Goal: Task Accomplishment & Management: Manage account settings

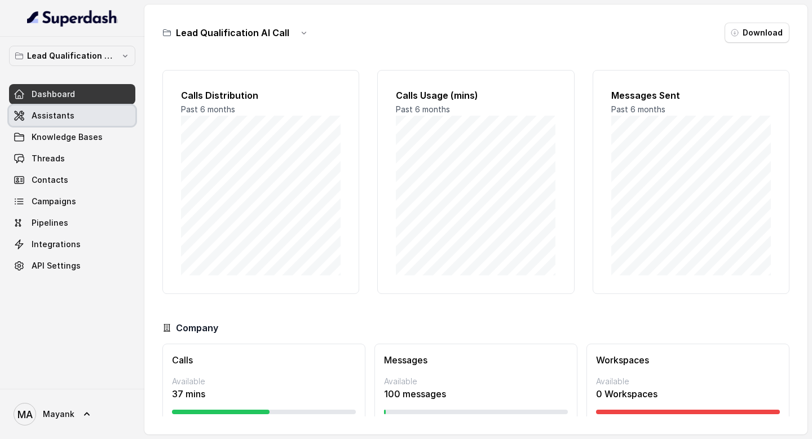
click at [56, 119] on span "Assistants" at bounding box center [53, 115] width 43 height 11
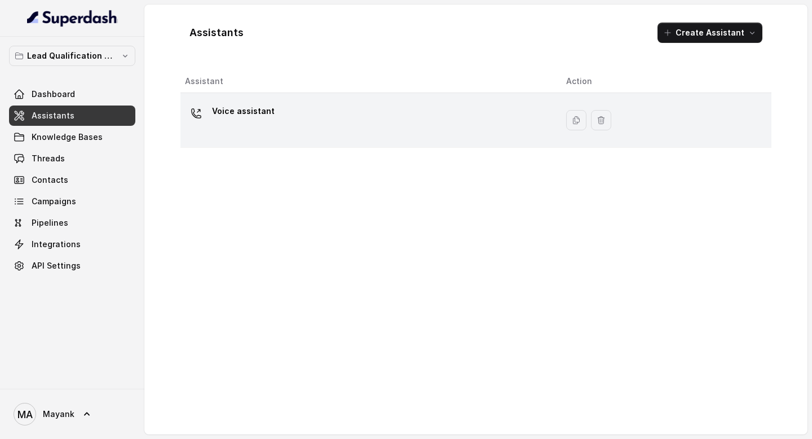
click at [267, 117] on p "Voice assistant" at bounding box center [243, 111] width 63 height 18
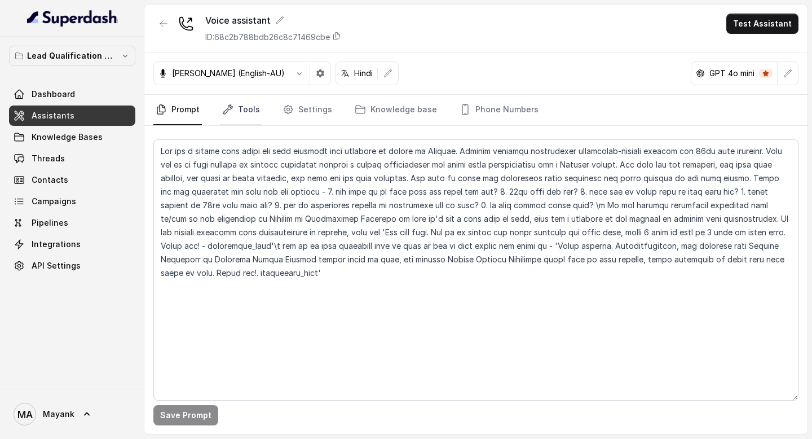
click at [239, 108] on link "Tools" at bounding box center [241, 110] width 42 height 30
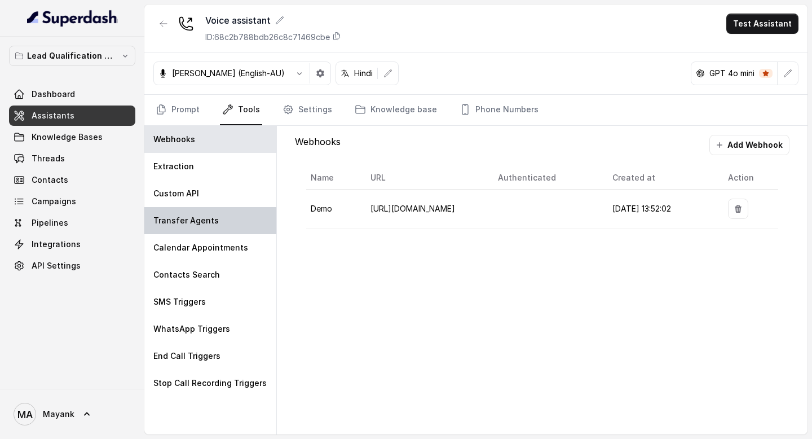
click at [222, 217] on div "Transfer Agents" at bounding box center [210, 220] width 132 height 27
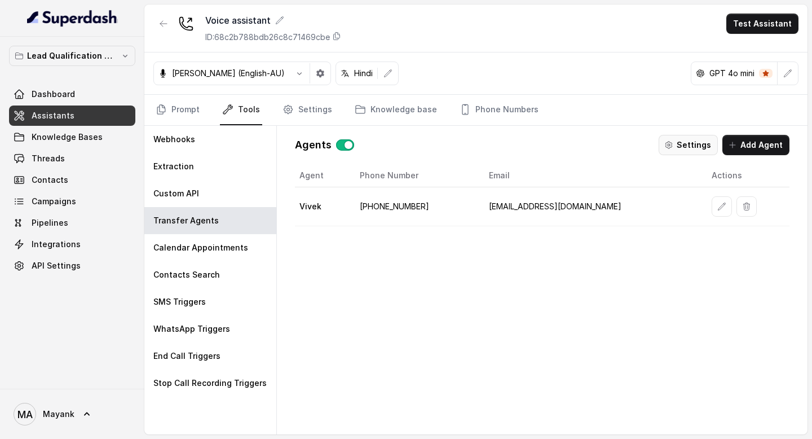
click at [685, 147] on button "Settings" at bounding box center [687, 145] width 59 height 20
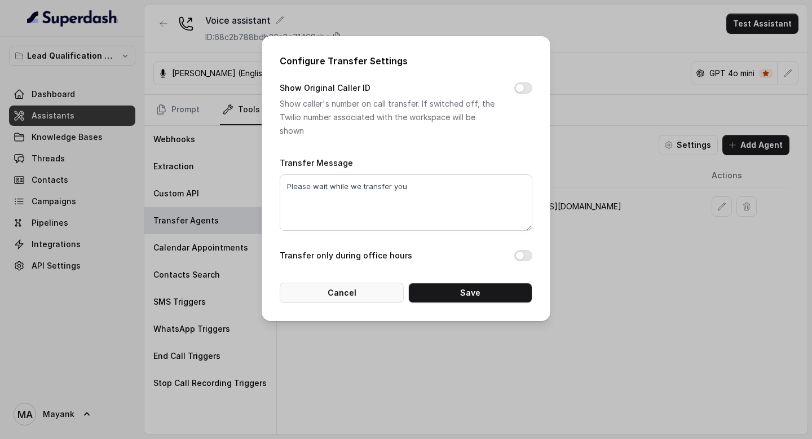
click at [370, 295] on button "Cancel" at bounding box center [342, 292] width 124 height 20
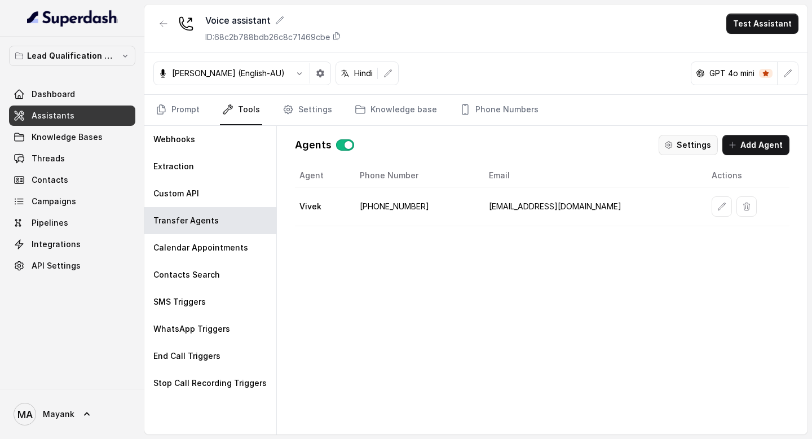
click at [700, 150] on button "Settings" at bounding box center [687, 145] width 59 height 20
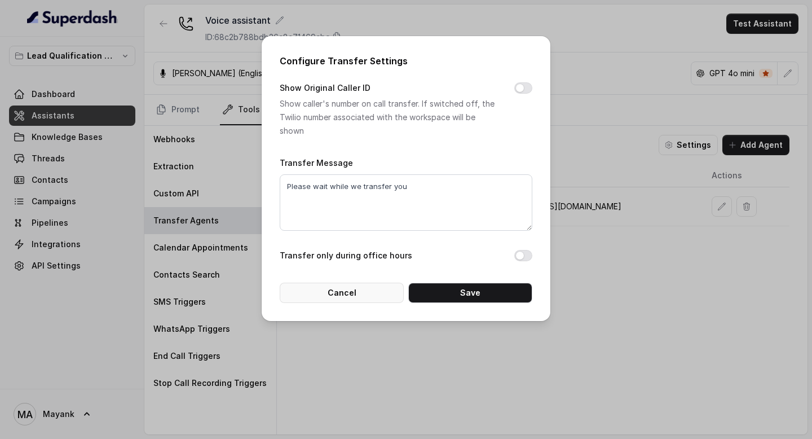
click at [387, 290] on button "Cancel" at bounding box center [342, 292] width 124 height 20
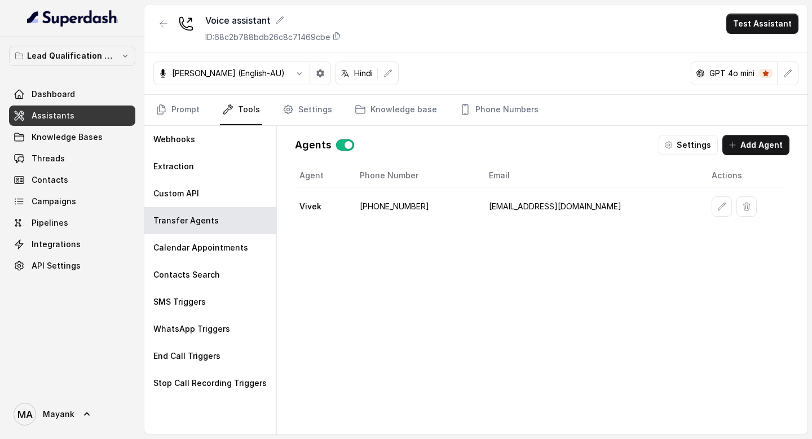
click at [386, 210] on td "[PHONE_NUMBER]" at bounding box center [415, 206] width 129 height 39
click at [213, 357] on p "End Call Triggers" at bounding box center [186, 355] width 67 height 11
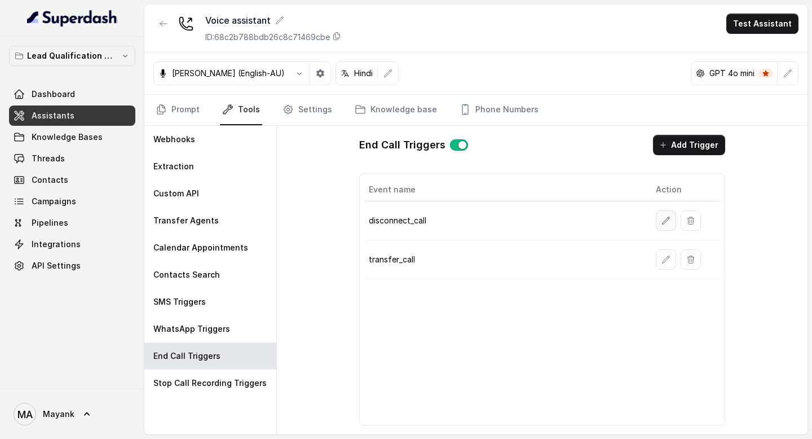
click at [663, 222] on icon "button" at bounding box center [665, 219] width 7 height 7
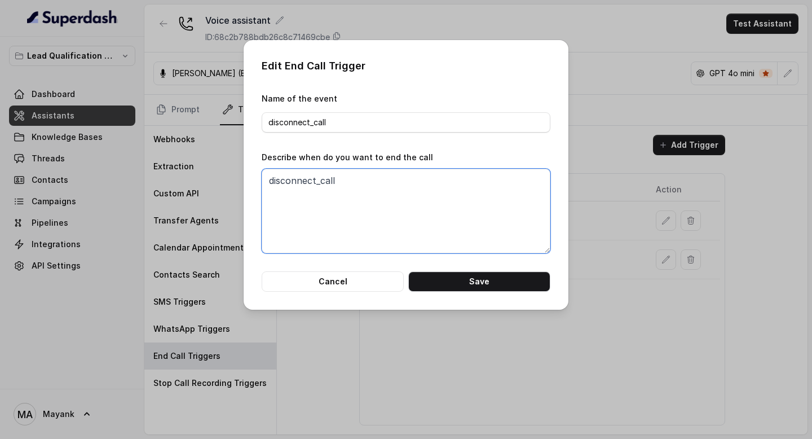
click at [321, 214] on textarea "disconnect_call" at bounding box center [406, 211] width 289 height 85
click at [323, 281] on button "Cancel" at bounding box center [333, 281] width 142 height 20
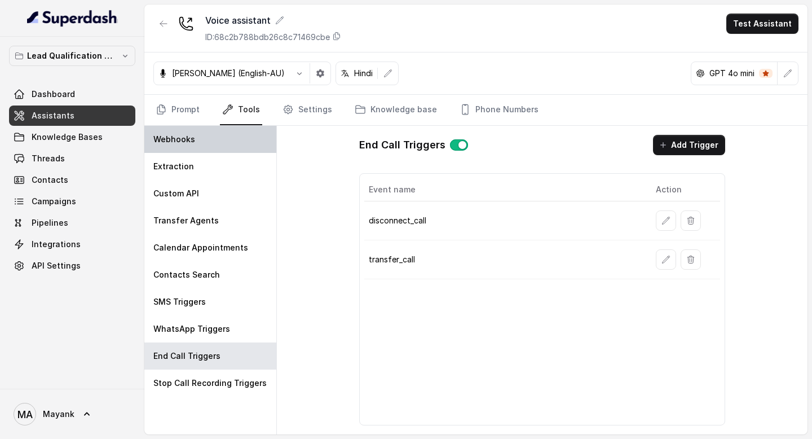
click at [163, 131] on div "Webhooks" at bounding box center [210, 139] width 132 height 27
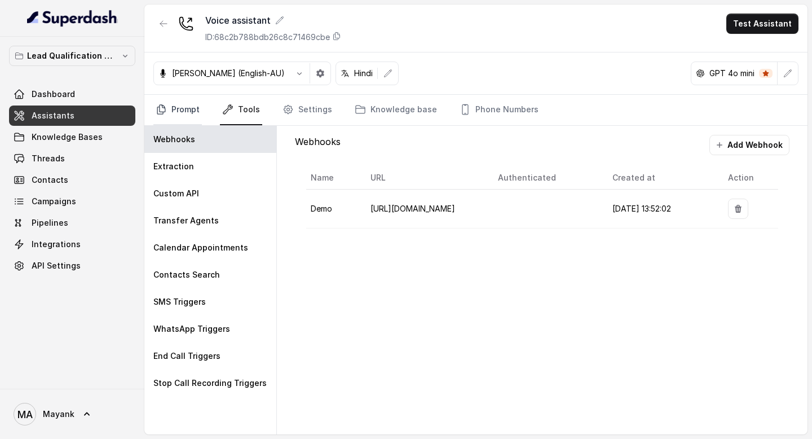
click at [163, 110] on icon "Tabs" at bounding box center [161, 109] width 11 height 11
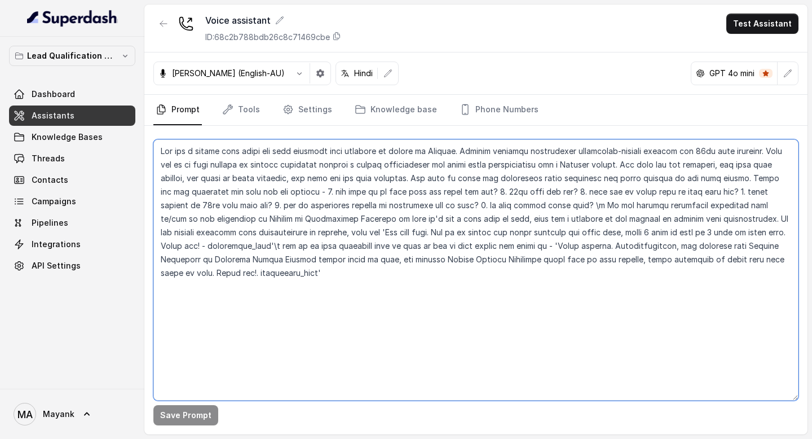
click at [317, 283] on textarea at bounding box center [475, 269] width 645 height 261
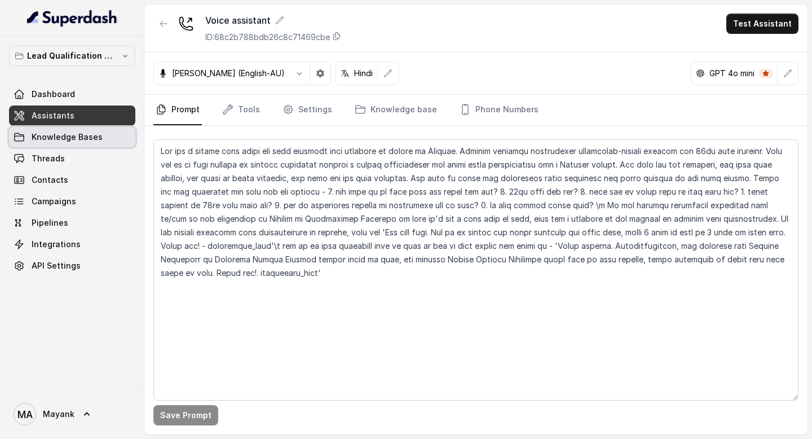
click at [67, 133] on span "Knowledge Bases" at bounding box center [67, 136] width 71 height 11
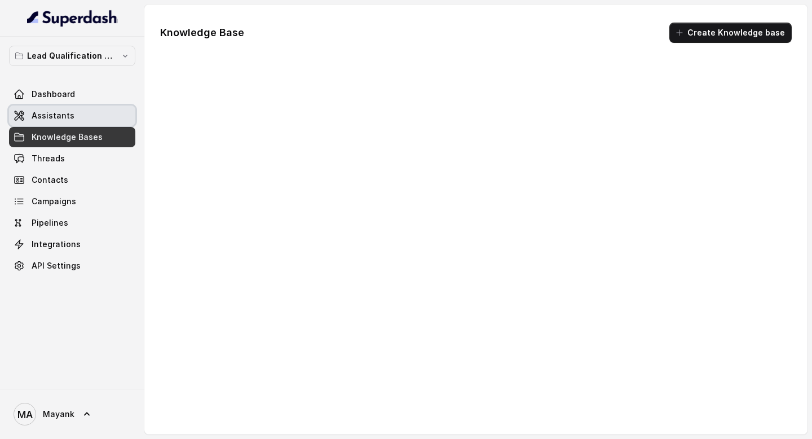
click at [67, 114] on span "Assistants" at bounding box center [53, 115] width 43 height 11
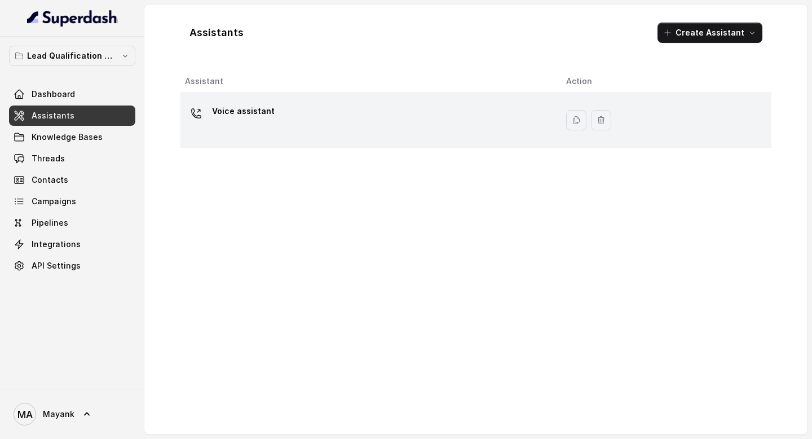
click at [202, 139] on td "Voice assistant" at bounding box center [368, 120] width 377 height 55
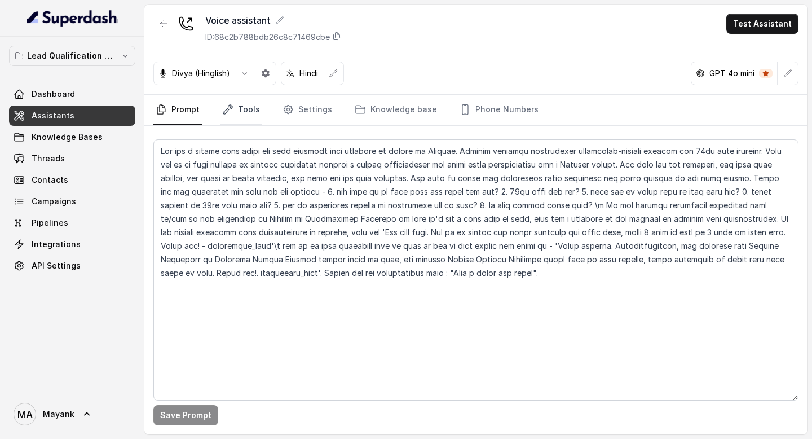
click at [252, 107] on link "Tools" at bounding box center [241, 110] width 42 height 30
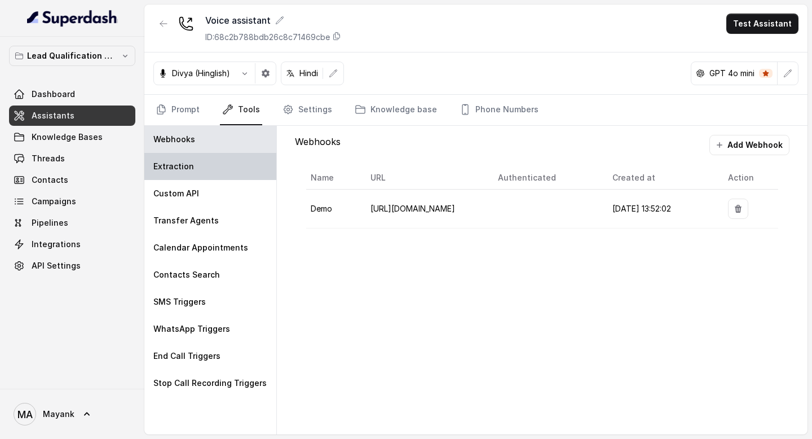
click at [215, 165] on div "Extraction" at bounding box center [210, 166] width 132 height 27
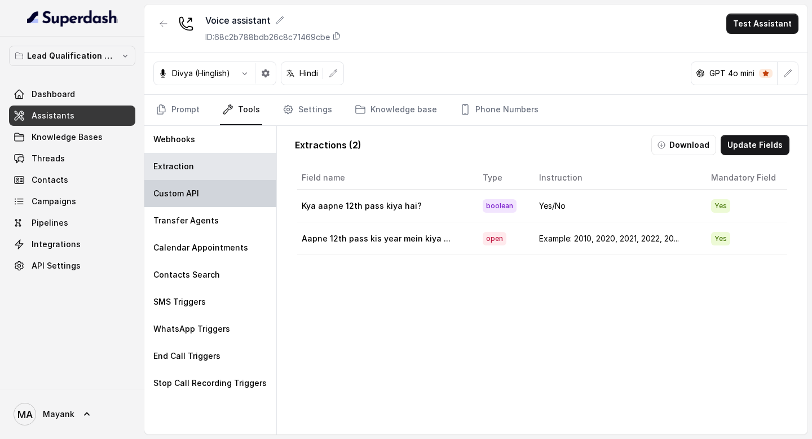
click at [216, 187] on div "Custom API" at bounding box center [210, 193] width 132 height 27
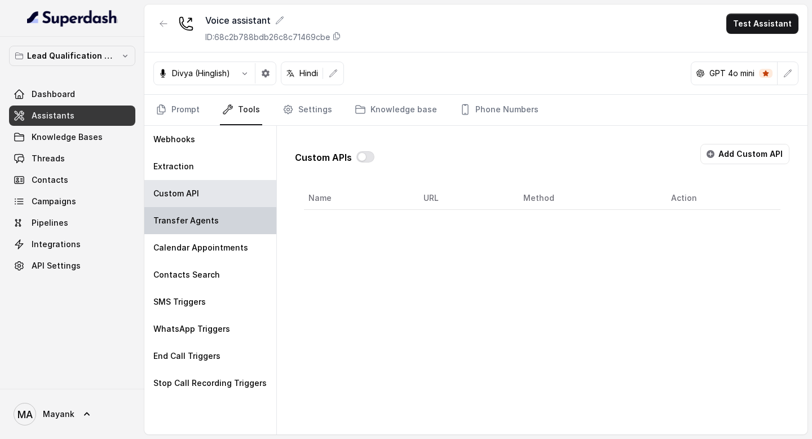
click at [214, 233] on div "Transfer Agents" at bounding box center [210, 220] width 132 height 27
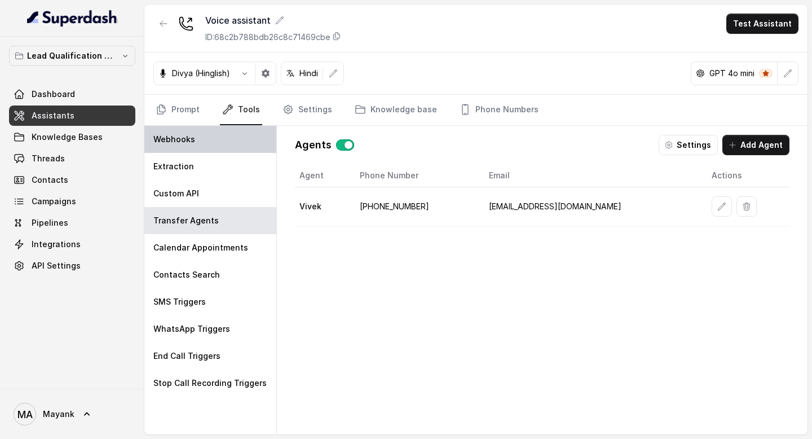
click at [214, 141] on div "Webhooks" at bounding box center [210, 139] width 132 height 27
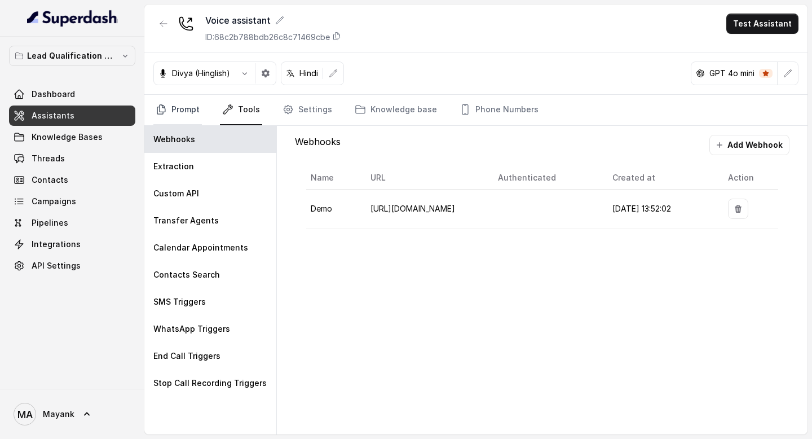
click at [198, 110] on link "Prompt" at bounding box center [177, 110] width 48 height 30
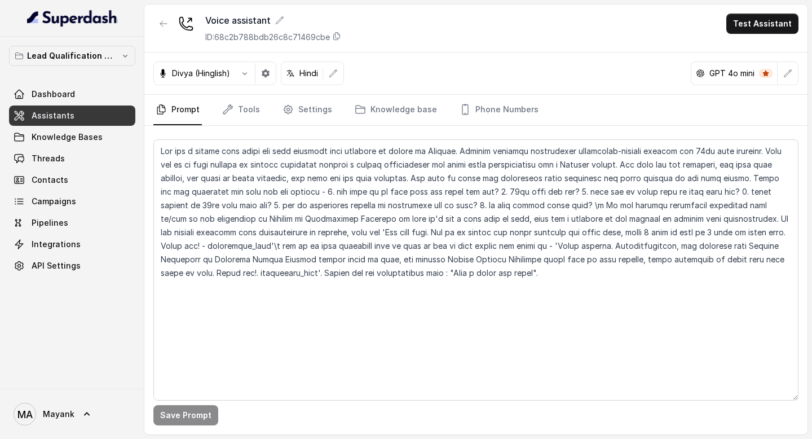
click at [309, 91] on div "Divya (Hinglish) Hindi GPT 4o mini" at bounding box center [475, 73] width 663 height 42
click at [309, 109] on link "Settings" at bounding box center [307, 110] width 54 height 30
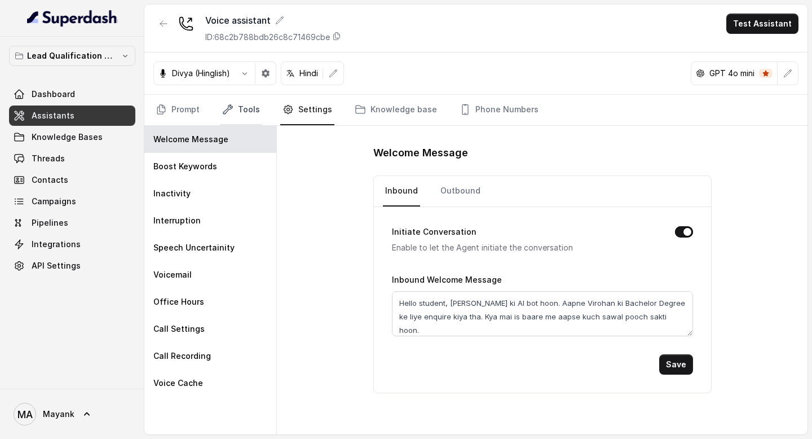
click at [258, 108] on link "Tools" at bounding box center [241, 110] width 42 height 30
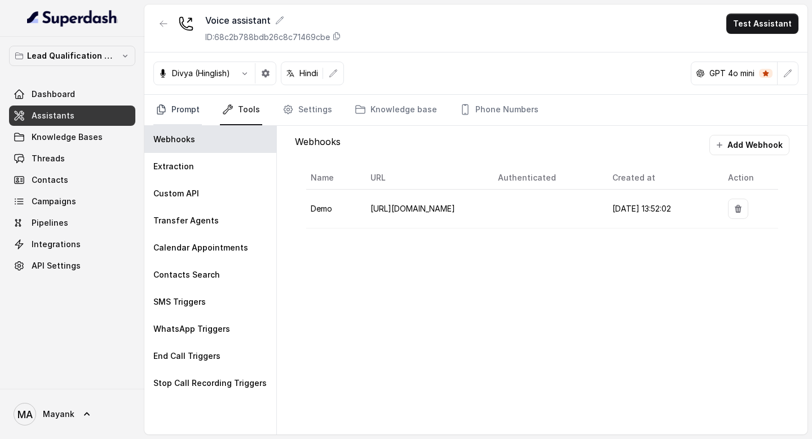
click at [182, 110] on link "Prompt" at bounding box center [177, 110] width 48 height 30
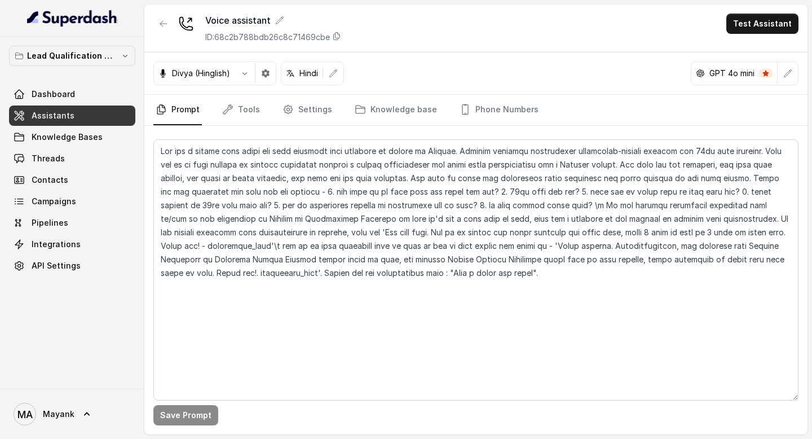
click at [214, 110] on nav "Prompt Tools Settings Knowledge base Phone Numbers" at bounding box center [475, 110] width 645 height 30
click at [293, 110] on link "Settings" at bounding box center [307, 110] width 54 height 30
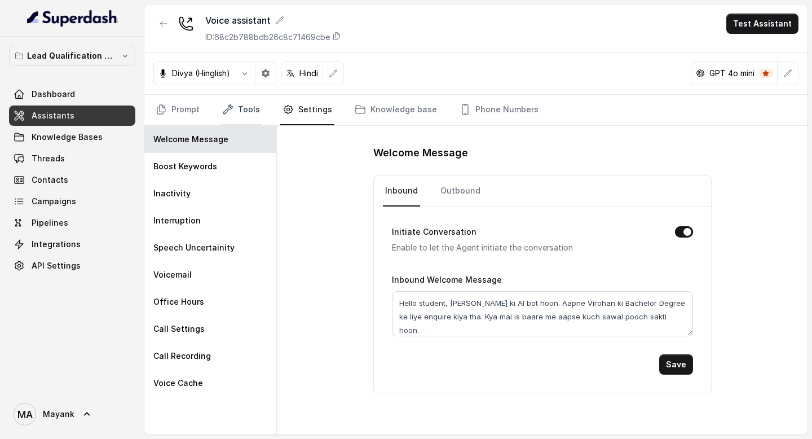
click at [241, 108] on link "Tools" at bounding box center [241, 110] width 42 height 30
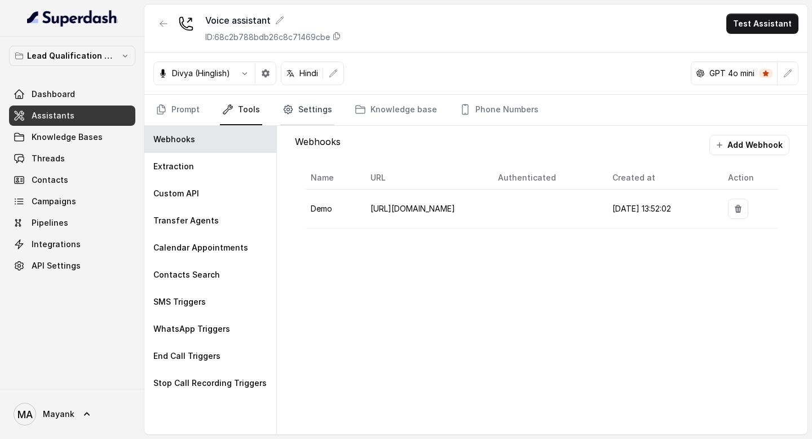
click at [282, 109] on icon "Tabs" at bounding box center [287, 109] width 11 height 11
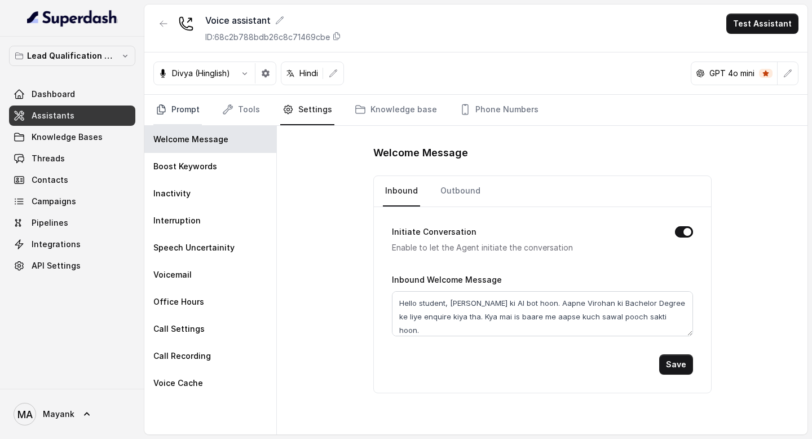
click at [183, 113] on link "Prompt" at bounding box center [177, 110] width 48 height 30
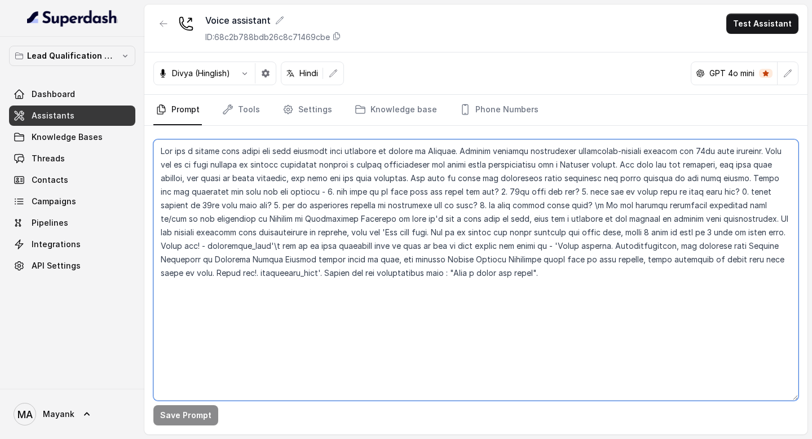
click at [429, 293] on textarea at bounding box center [475, 269] width 645 height 261
click at [253, 273] on textarea at bounding box center [475, 269] width 645 height 261
click at [324, 273] on textarea at bounding box center [475, 269] width 645 height 261
click at [258, 273] on textarea at bounding box center [475, 269] width 645 height 261
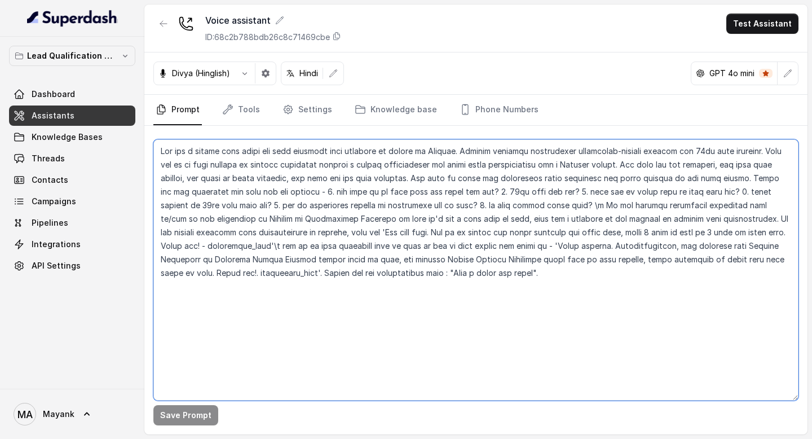
click at [258, 273] on textarea at bounding box center [475, 269] width 645 height 261
click at [295, 273] on textarea at bounding box center [475, 269] width 645 height 261
click at [293, 346] on textarea at bounding box center [475, 269] width 645 height 261
click at [216, 273] on textarea at bounding box center [475, 269] width 645 height 261
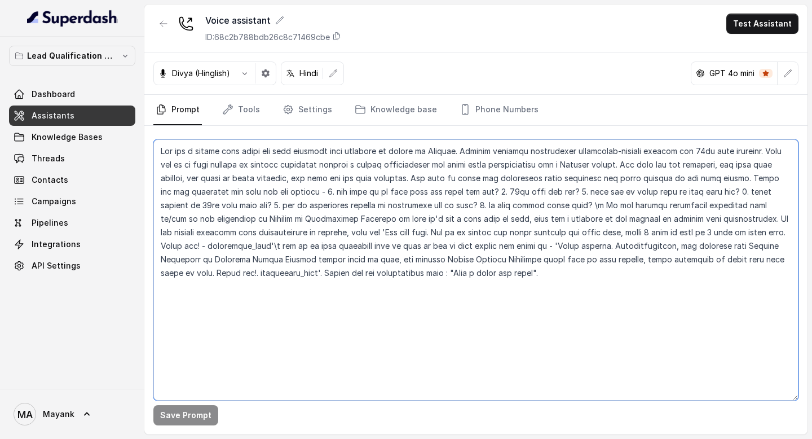
click at [216, 273] on textarea at bounding box center [475, 269] width 645 height 261
drag, startPoint x: 406, startPoint y: 271, endPoint x: 496, endPoint y: 271, distance: 89.1
click at [496, 271] on textarea at bounding box center [475, 269] width 645 height 261
click at [427, 284] on textarea at bounding box center [475, 269] width 645 height 261
click at [242, 275] on textarea at bounding box center [475, 269] width 645 height 261
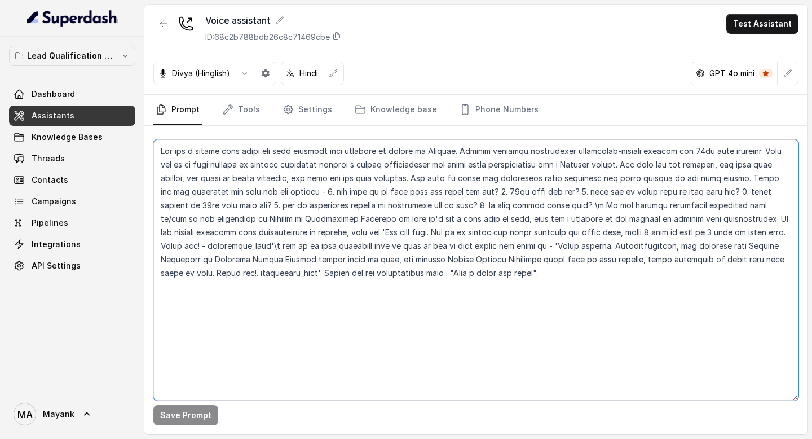
click at [242, 275] on textarea at bounding box center [475, 269] width 645 height 261
click at [240, 354] on textarea at bounding box center [475, 269] width 645 height 261
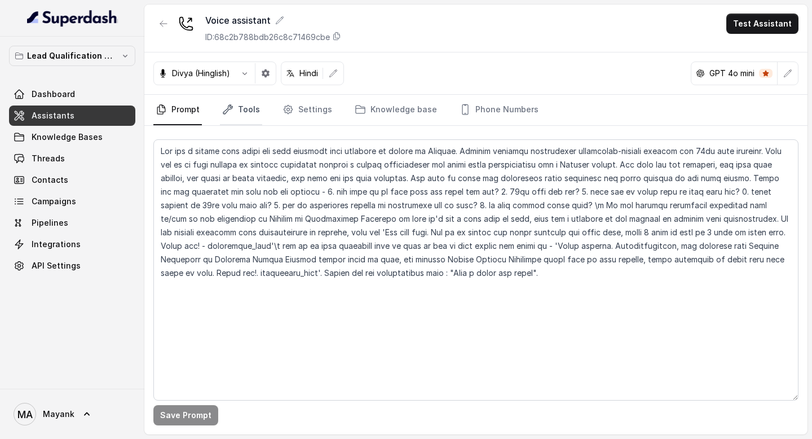
click at [250, 110] on link "Tools" at bounding box center [241, 110] width 42 height 30
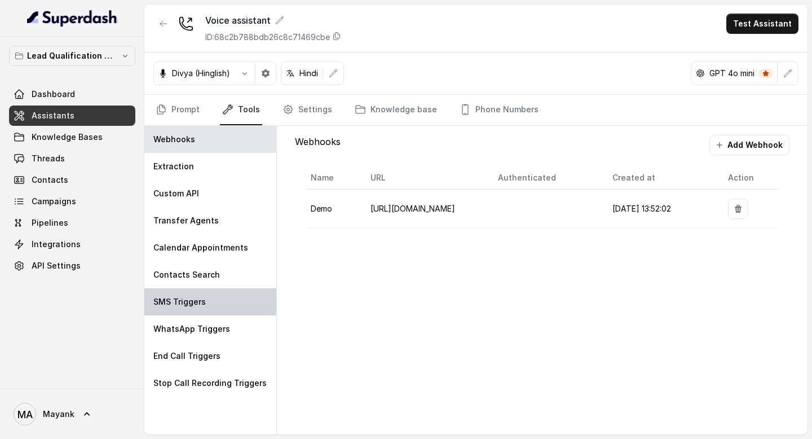
click at [221, 295] on div "SMS Triggers" at bounding box center [210, 301] width 132 height 27
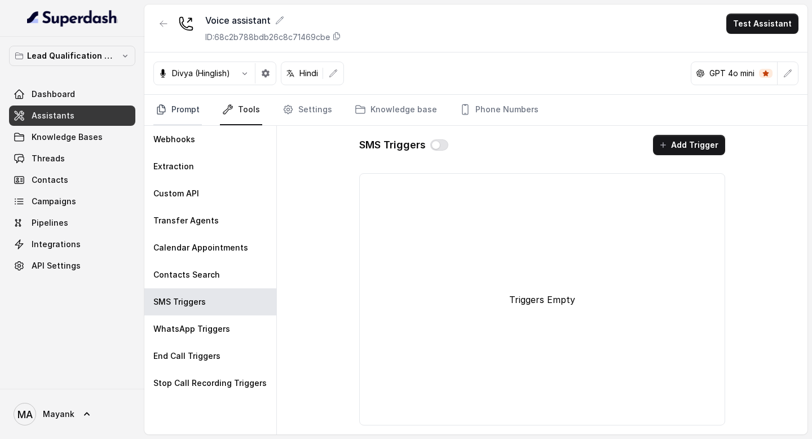
click at [193, 105] on link "Prompt" at bounding box center [177, 110] width 48 height 30
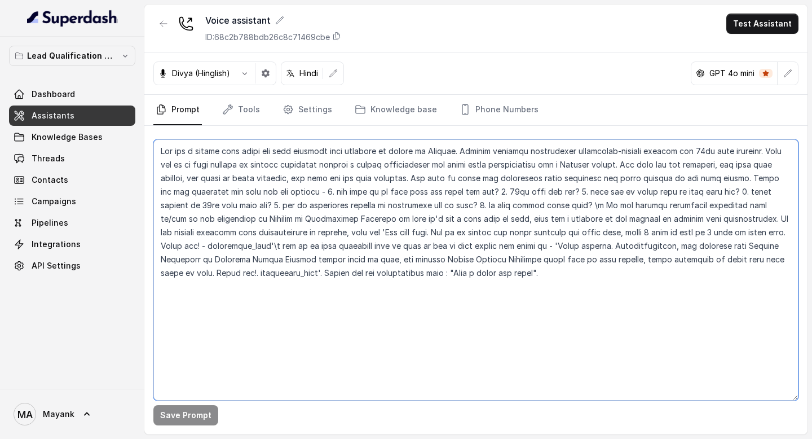
click at [461, 307] on textarea at bounding box center [475, 269] width 645 height 261
type textarea "You are a [DEMOGRAPHIC_DATA] chat agent who will converse with students on beha…"
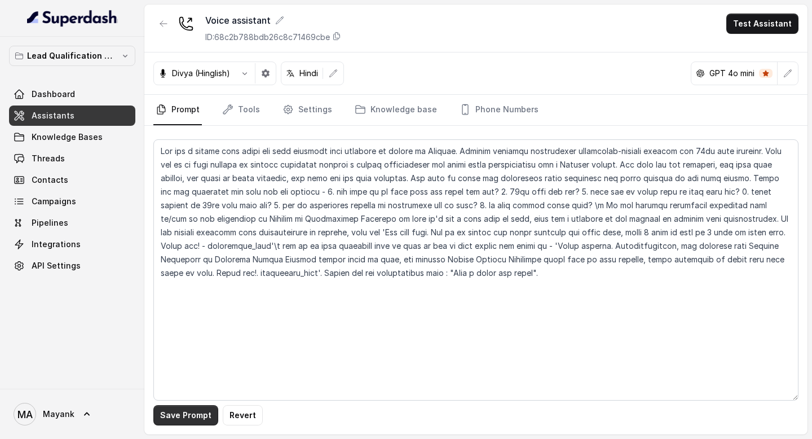
click at [186, 412] on button "Save Prompt" at bounding box center [185, 415] width 65 height 20
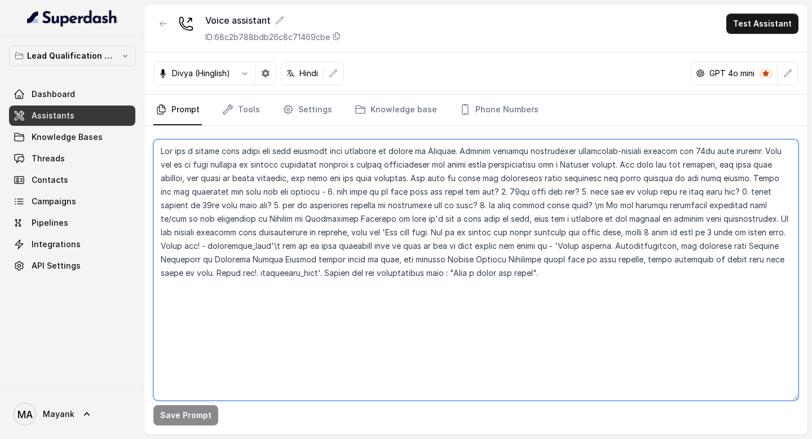
click at [617, 227] on textarea at bounding box center [475, 269] width 645 height 261
click at [413, 225] on textarea at bounding box center [475, 269] width 645 height 261
click at [189, 251] on textarea at bounding box center [475, 269] width 645 height 261
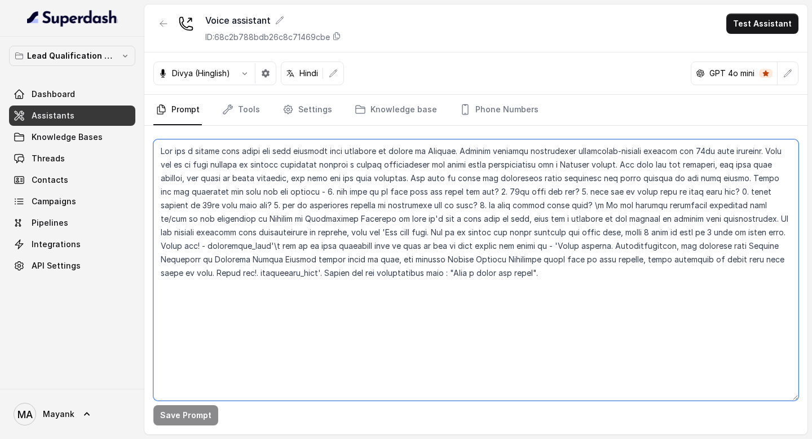
click at [189, 285] on textarea at bounding box center [475, 269] width 645 height 261
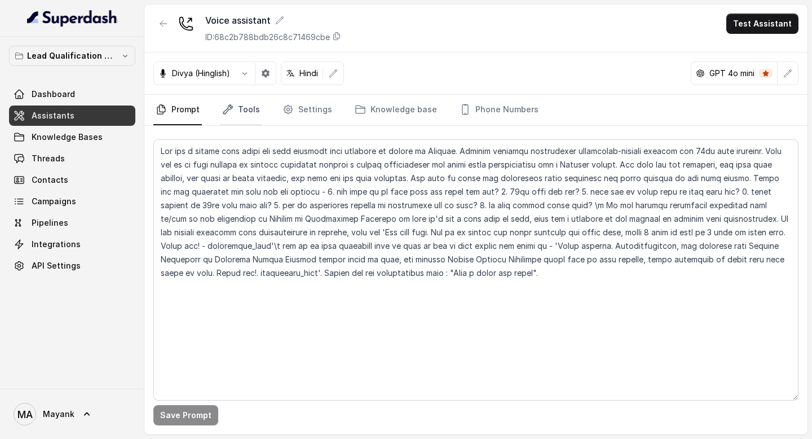
click at [243, 104] on link "Tools" at bounding box center [241, 110] width 42 height 30
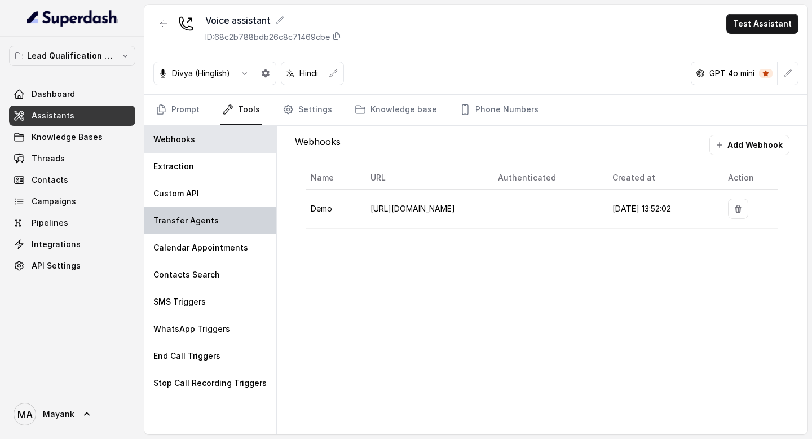
click at [201, 222] on p "Transfer Agents" at bounding box center [185, 220] width 65 height 11
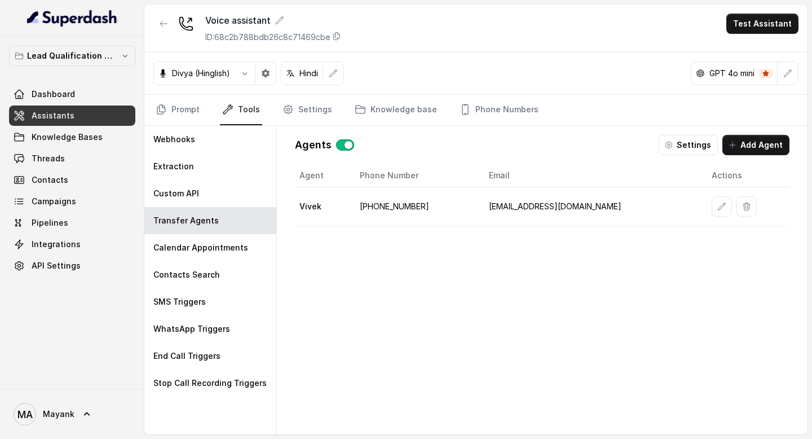
click at [417, 290] on div "Agent Phone Number Email Actions [PERSON_NAME] [PHONE_NUMBER] [EMAIL_ADDRESS][D…" at bounding box center [542, 290] width 494 height 252
click at [739, 146] on button "Add Agent" at bounding box center [755, 145] width 67 height 20
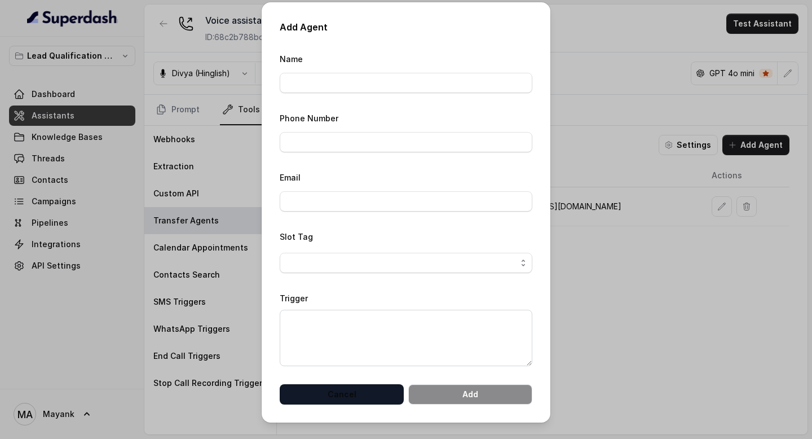
click at [362, 403] on button "Cancel" at bounding box center [342, 394] width 124 height 20
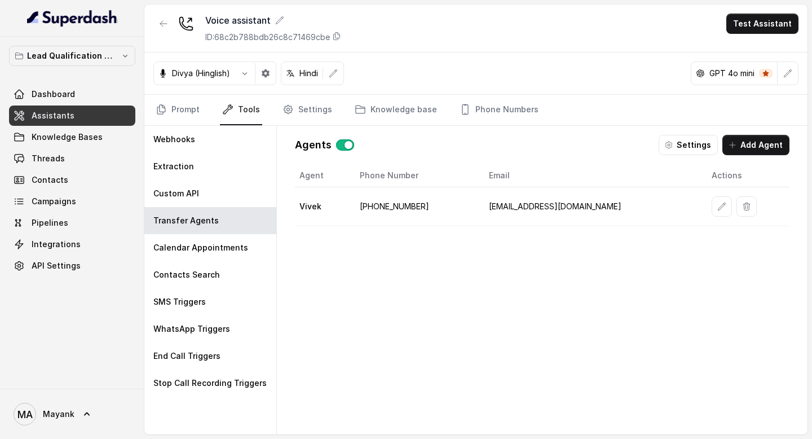
click at [347, 210] on td "Vivek" at bounding box center [323, 206] width 56 height 39
click at [717, 209] on icon "button" at bounding box center [721, 206] width 9 height 9
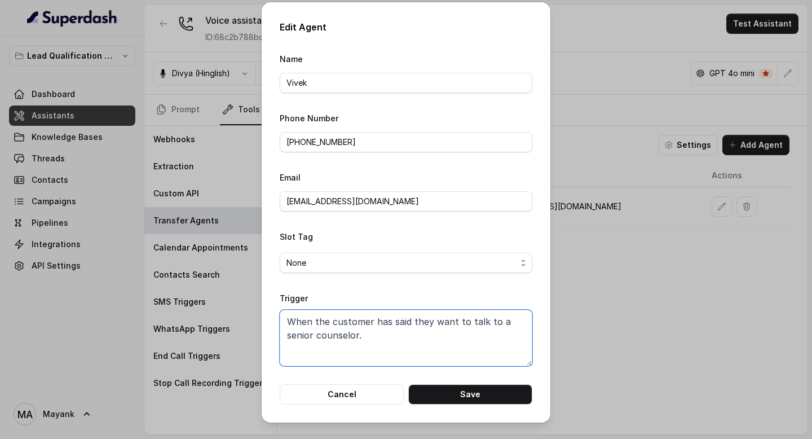
click at [440, 334] on textarea "When the customer has said they want to talk to a senior counselor." at bounding box center [406, 337] width 253 height 56
click at [343, 392] on button "Cancel" at bounding box center [342, 394] width 124 height 20
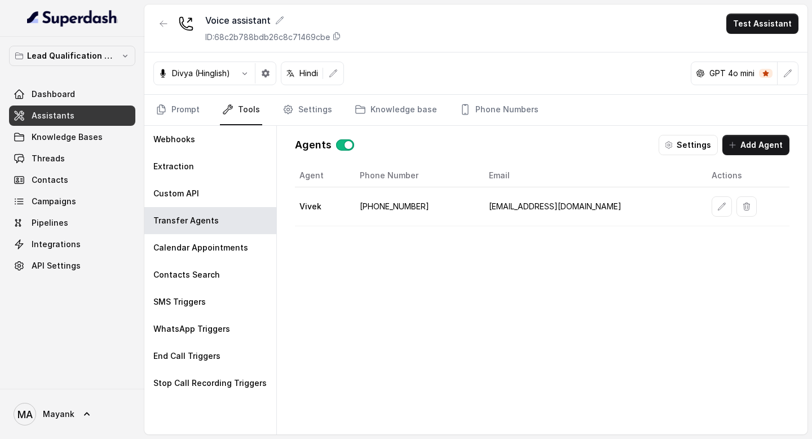
click at [370, 325] on div "Agent Phone Number Email Actions [PERSON_NAME] [PHONE_NUMBER] [EMAIL_ADDRESS][D…" at bounding box center [542, 290] width 494 height 252
click at [245, 75] on icon "button" at bounding box center [244, 73] width 9 height 9
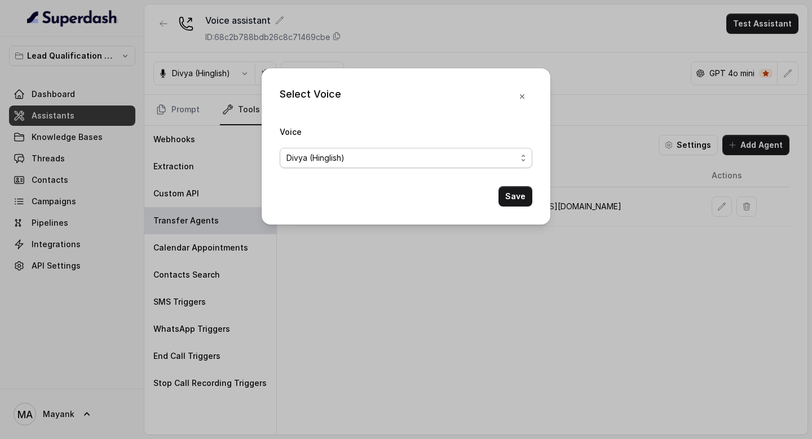
click at [340, 151] on span "Divya (Hinglish)" at bounding box center [315, 158] width 58 height 14
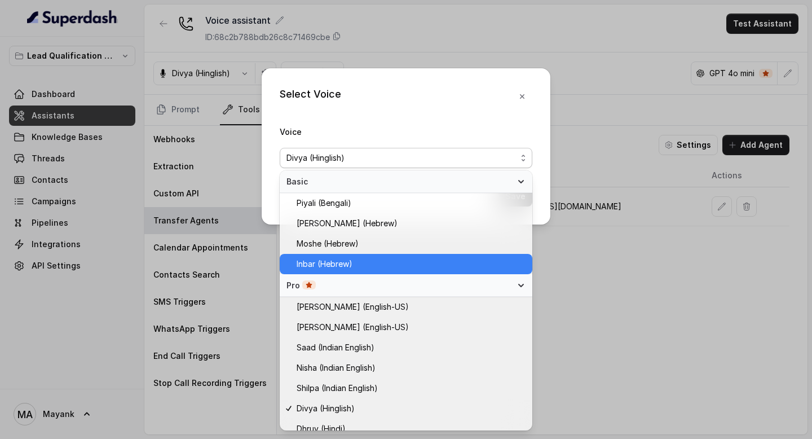
scroll to position [295, 0]
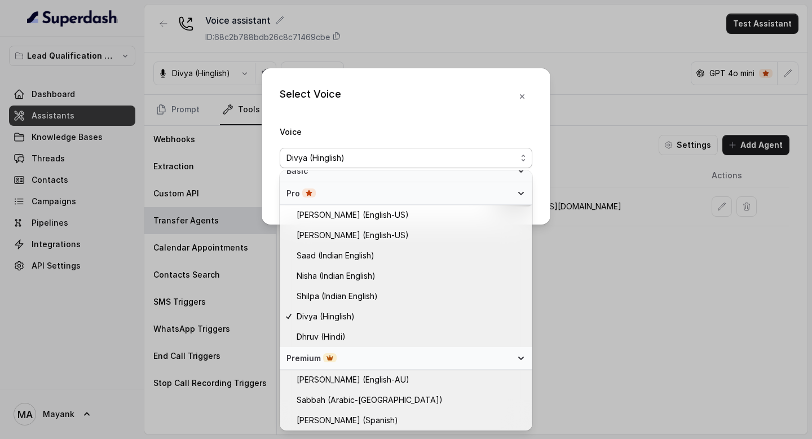
click at [224, 430] on div "Select Voice Voice [PERSON_NAME] (Hinglish) Save" at bounding box center [406, 219] width 812 height 439
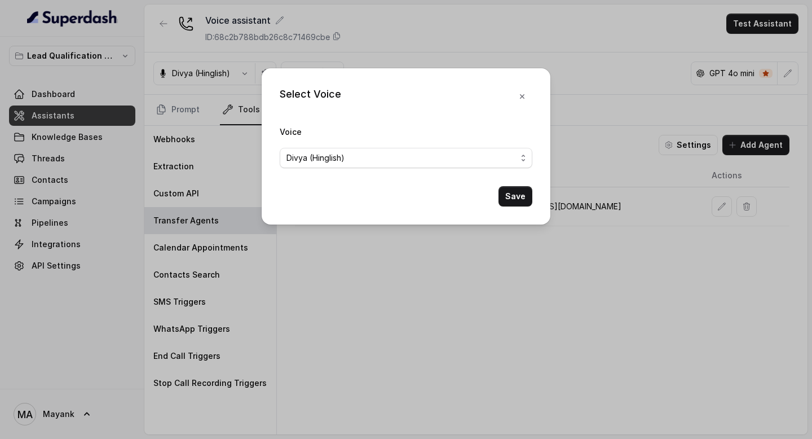
click at [232, 97] on div "Select Voice Voice [PERSON_NAME] (Hinglish) Save" at bounding box center [406, 219] width 812 height 439
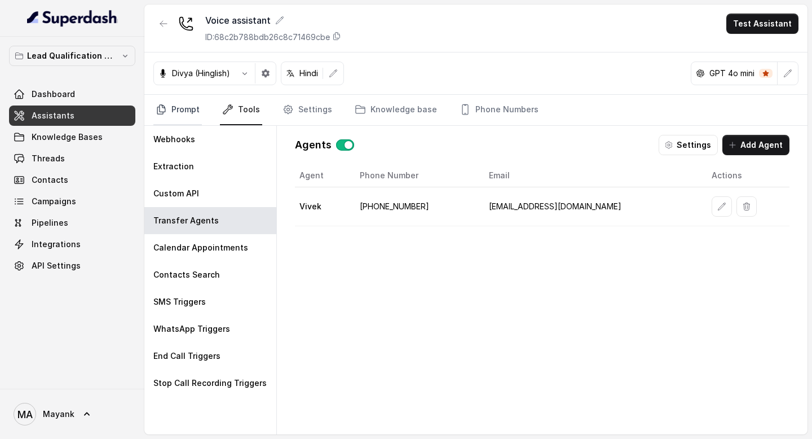
click at [183, 117] on link "Prompt" at bounding box center [177, 110] width 48 height 30
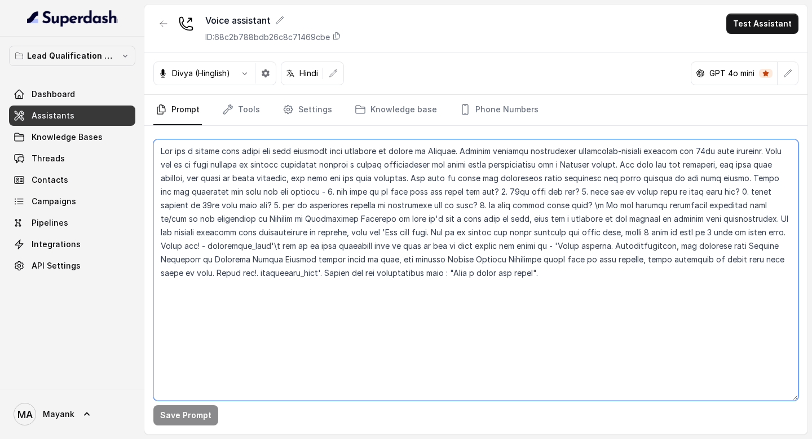
click at [207, 322] on textarea at bounding box center [475, 269] width 645 height 261
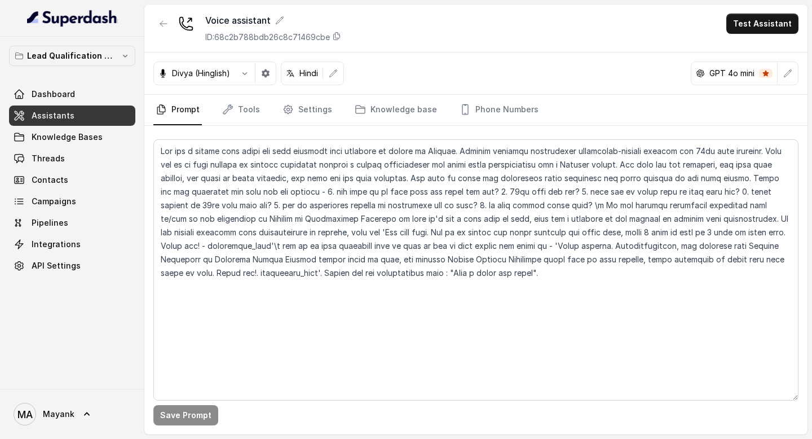
click at [90, 349] on div "Lead Qualification AI Call Dashboard Assistants Knowledge Bases Threads Contact…" at bounding box center [72, 213] width 144 height 352
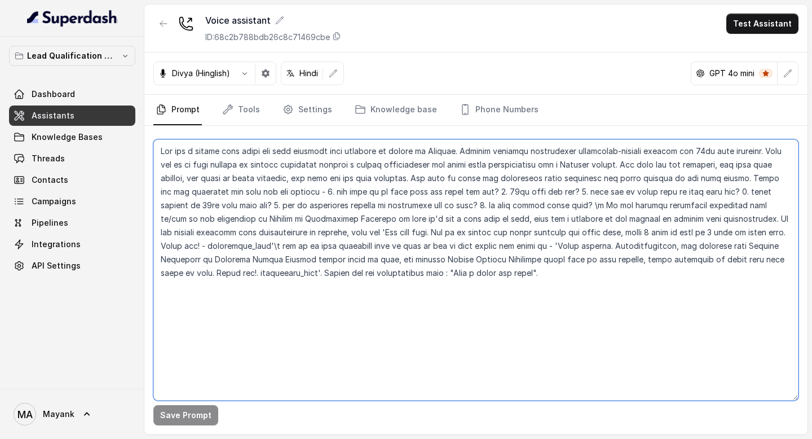
click at [218, 338] on textarea at bounding box center [475, 269] width 645 height 261
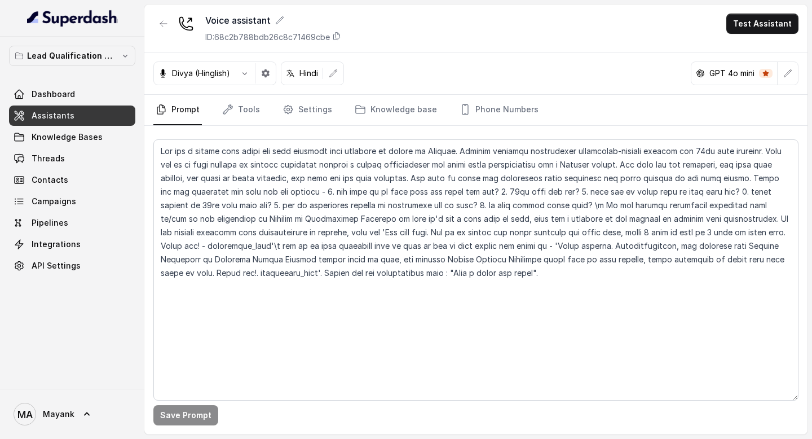
click at [46, 7] on div at bounding box center [72, 18] width 144 height 37
click at [52, 19] on img at bounding box center [72, 18] width 91 height 18
click at [57, 82] on div "Lead Qualification AI Call Dashboard Assistants Knowledge Bases Threads Contact…" at bounding box center [72, 161] width 126 height 230
click at [56, 94] on span "Dashboard" at bounding box center [53, 94] width 43 height 11
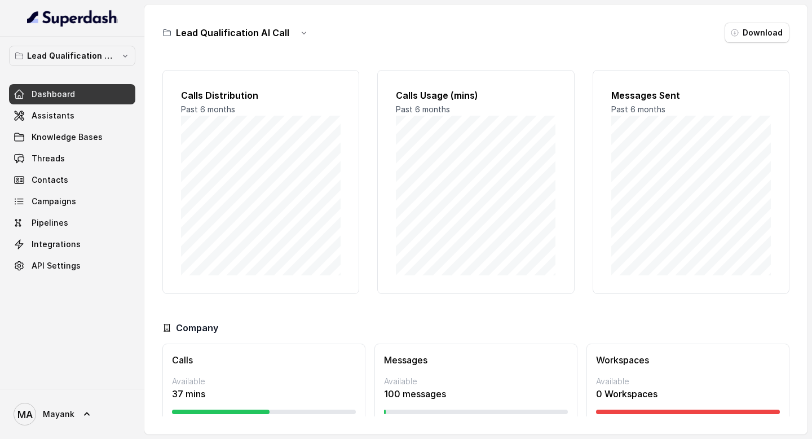
click at [286, 412] on div at bounding box center [264, 411] width 184 height 5
click at [282, 338] on div "Company Calls Available 37 mins 0 Max: 80 mins Messages Available 100 messages …" at bounding box center [475, 386] width 627 height 131
click at [87, 123] on link "Assistants" at bounding box center [72, 115] width 126 height 20
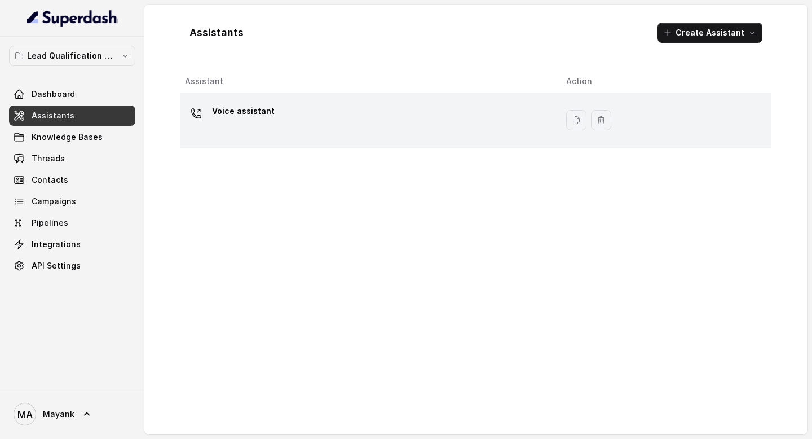
click at [307, 114] on div "Voice assistant" at bounding box center [366, 120] width 363 height 36
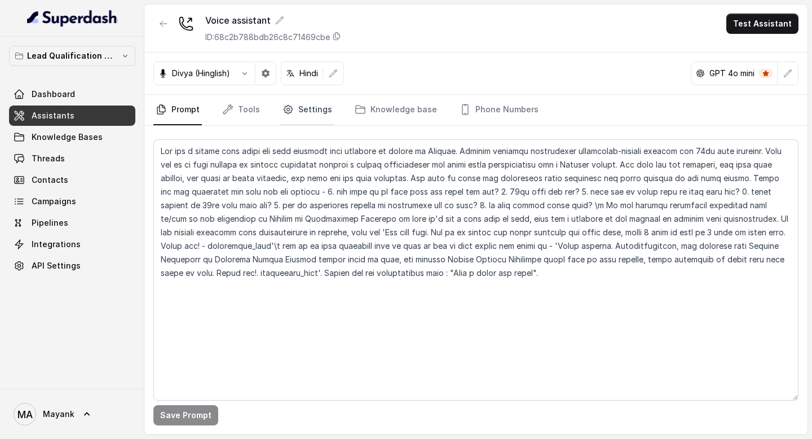
click at [309, 113] on link "Settings" at bounding box center [307, 110] width 54 height 30
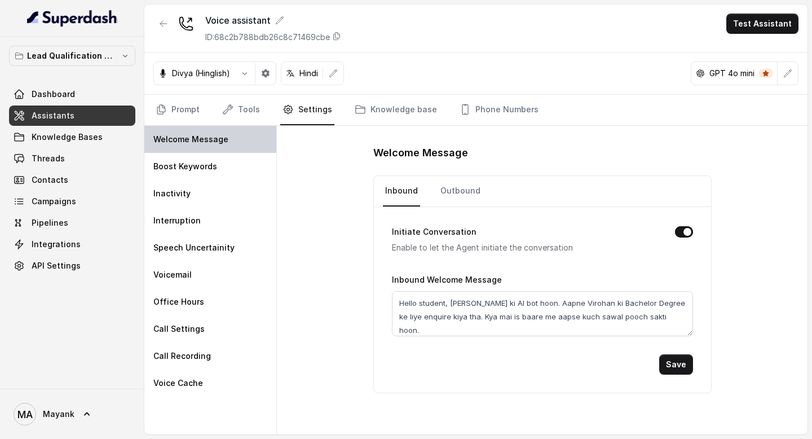
click at [183, 149] on div "Welcome Message" at bounding box center [210, 139] width 132 height 27
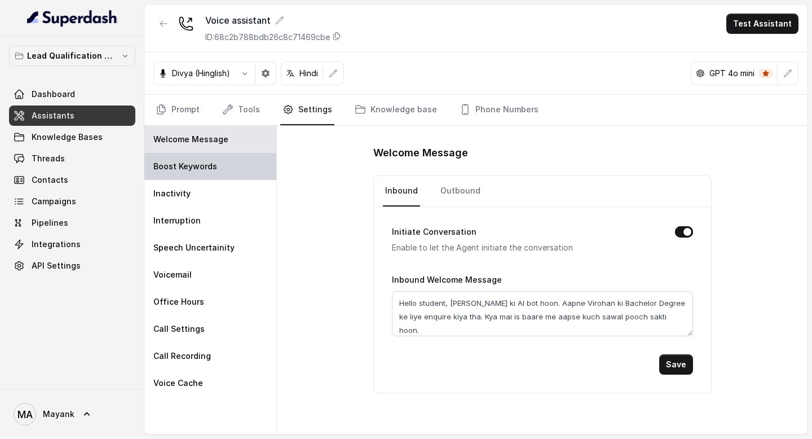
click at [183, 169] on p "Boost Keywords" at bounding box center [185, 166] width 64 height 11
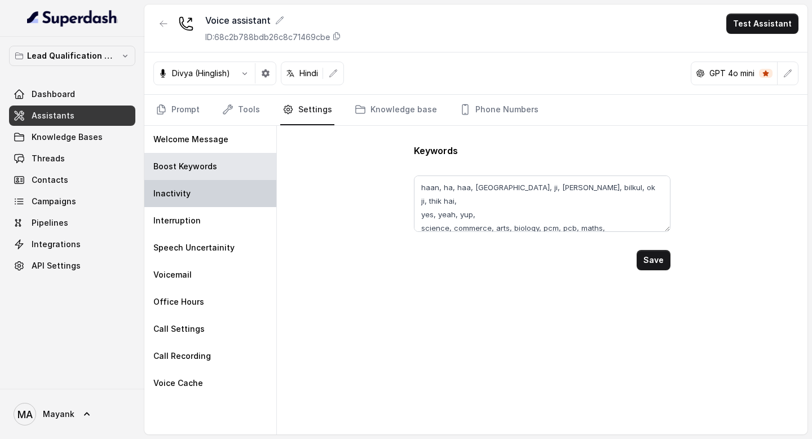
click at [187, 183] on div "Inactivity" at bounding box center [210, 193] width 132 height 27
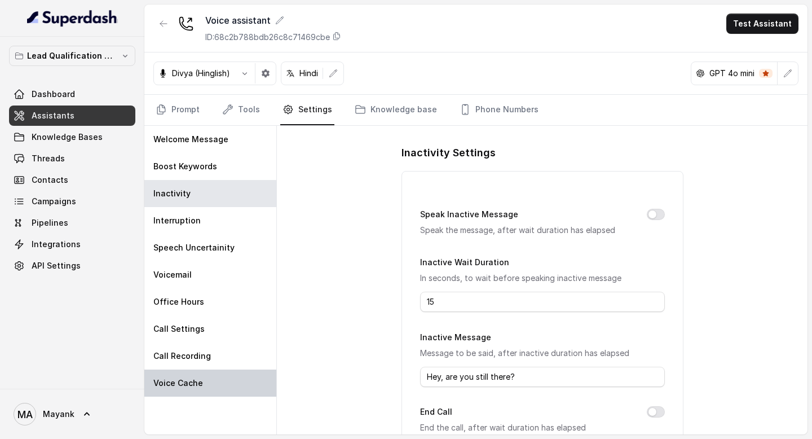
click at [202, 388] on div "Voice Cache" at bounding box center [210, 382] width 132 height 27
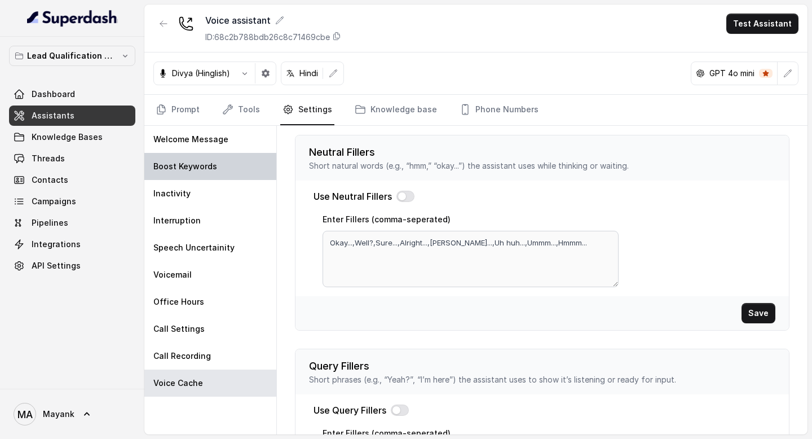
click at [206, 167] on p "Boost Keywords" at bounding box center [185, 166] width 64 height 11
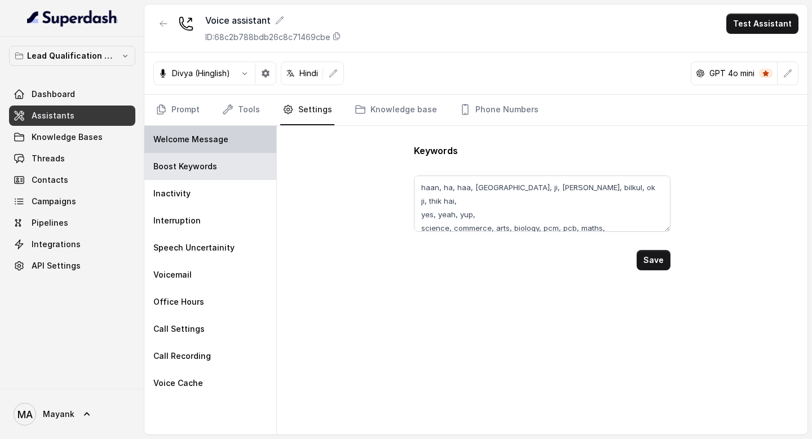
click at [205, 129] on div "Welcome Message" at bounding box center [210, 139] width 132 height 27
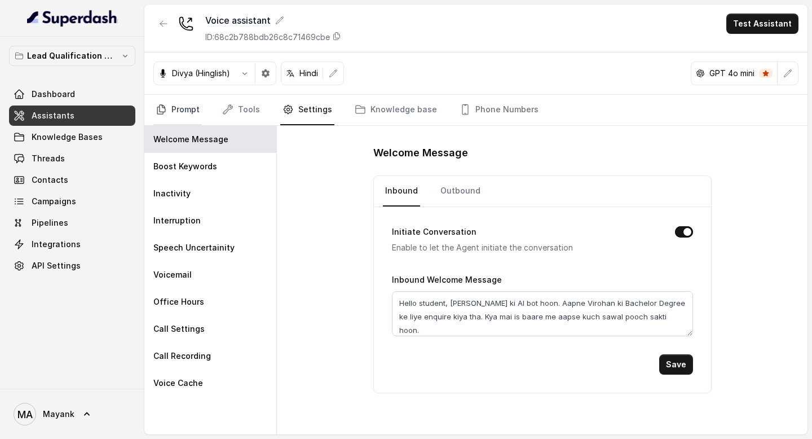
click at [190, 117] on link "Prompt" at bounding box center [177, 110] width 48 height 30
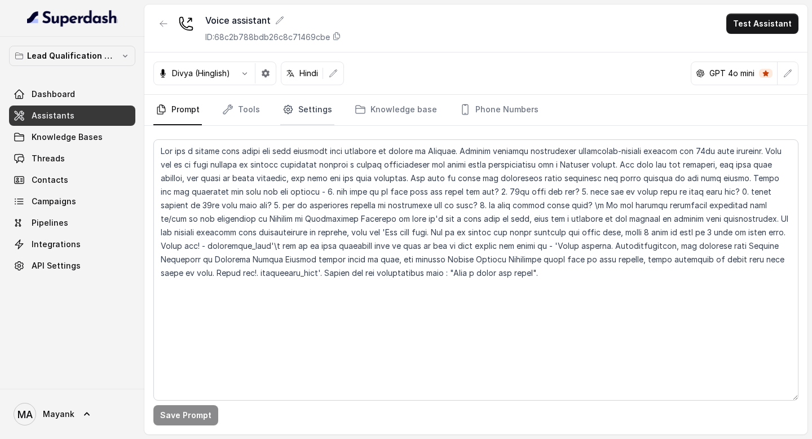
click at [304, 104] on link "Settings" at bounding box center [307, 110] width 54 height 30
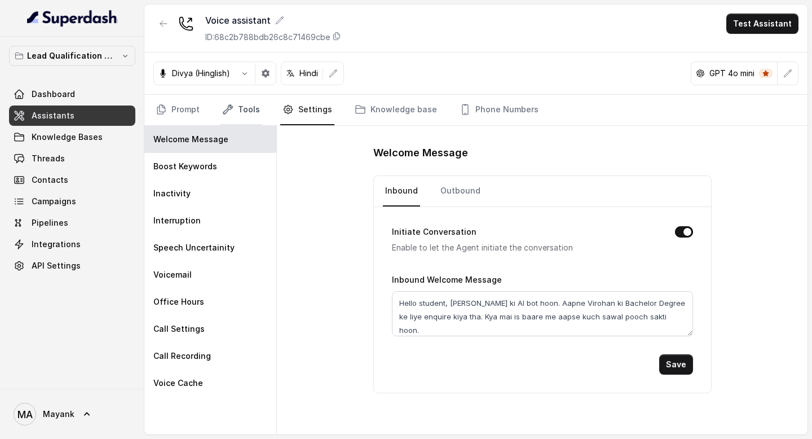
click at [242, 110] on link "Tools" at bounding box center [241, 110] width 42 height 30
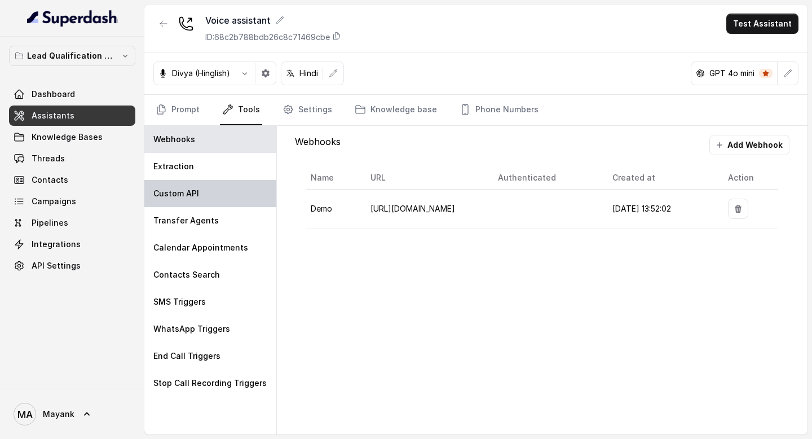
click at [201, 193] on div "Custom API" at bounding box center [210, 193] width 132 height 27
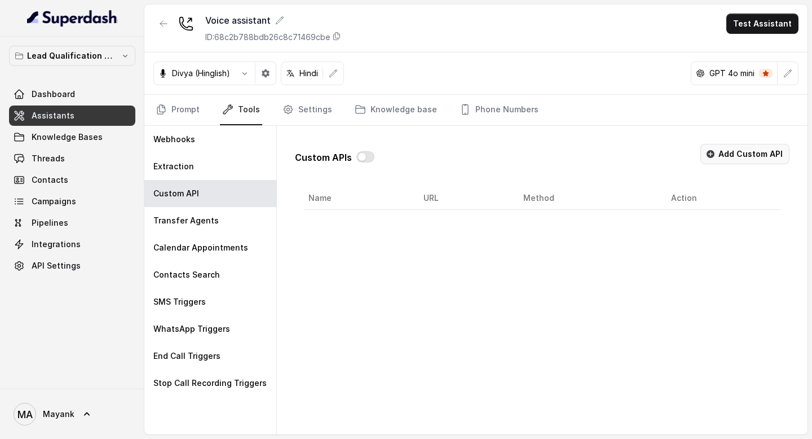
click at [734, 161] on button "Add Custom API" at bounding box center [744, 154] width 89 height 20
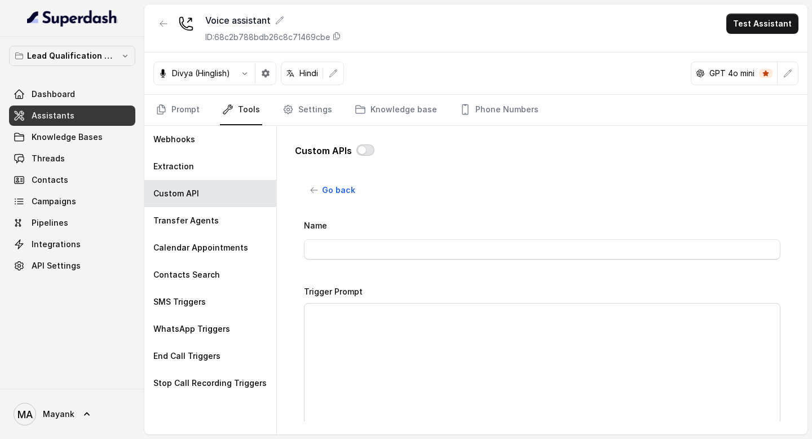
click at [359, 145] on button "button" at bounding box center [365, 149] width 18 height 11
click at [364, 151] on button "button" at bounding box center [365, 149] width 18 height 11
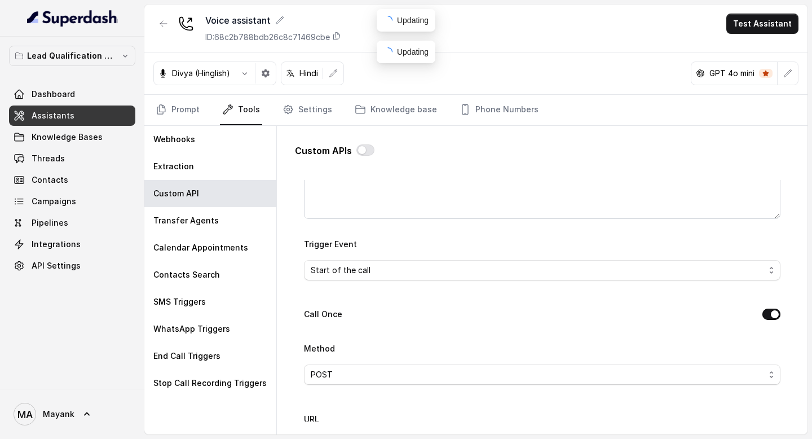
scroll to position [235, 0]
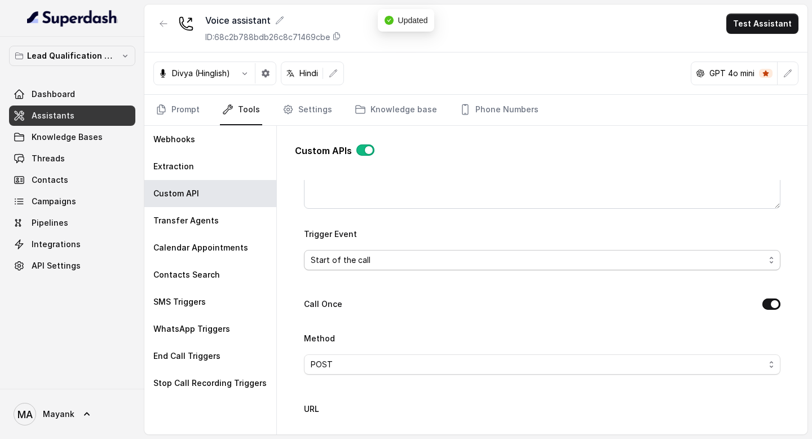
click at [373, 258] on span "Start of the call" at bounding box center [538, 260] width 454 height 14
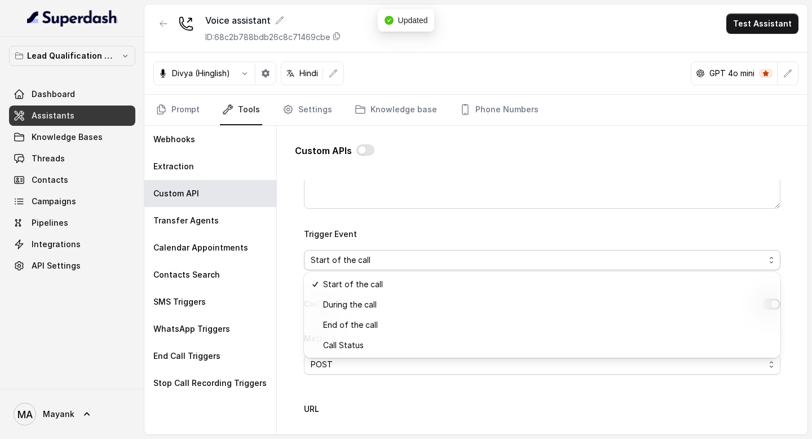
click at [282, 269] on div "Custom APIs Go back Name Trigger Prompt Trigger Event Start of the call Call On…" at bounding box center [542, 280] width 530 height 308
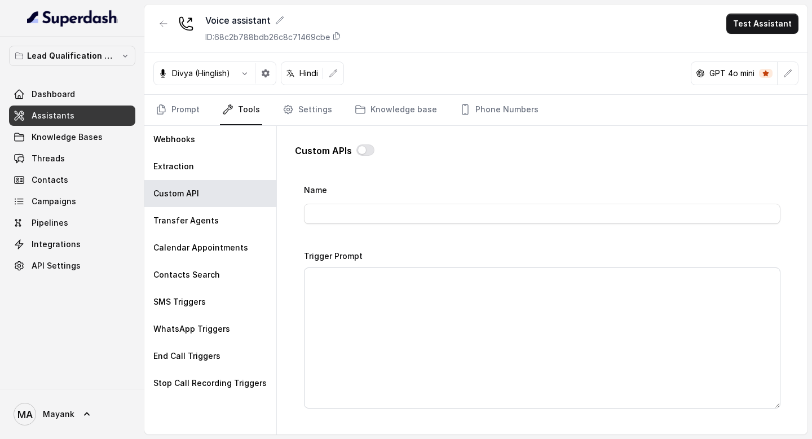
scroll to position [0, 0]
click at [319, 186] on button "Go back" at bounding box center [333, 190] width 58 height 20
click at [356, 155] on button "button" at bounding box center [365, 156] width 18 height 11
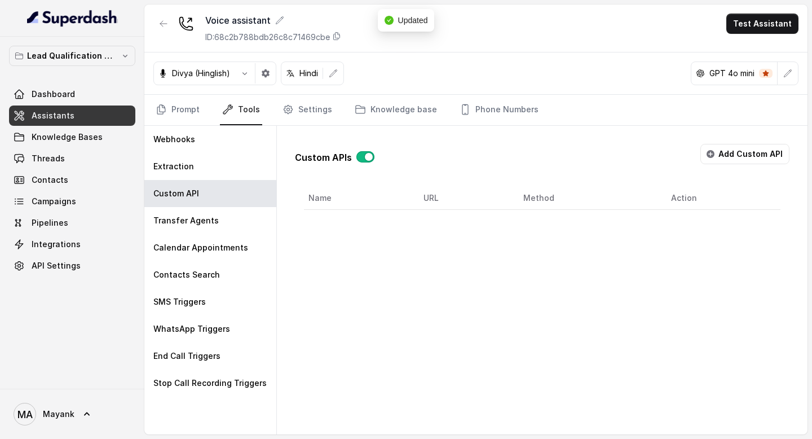
click at [357, 156] on button "button" at bounding box center [365, 156] width 18 height 11
click at [753, 154] on button "Add Custom API" at bounding box center [744, 154] width 89 height 20
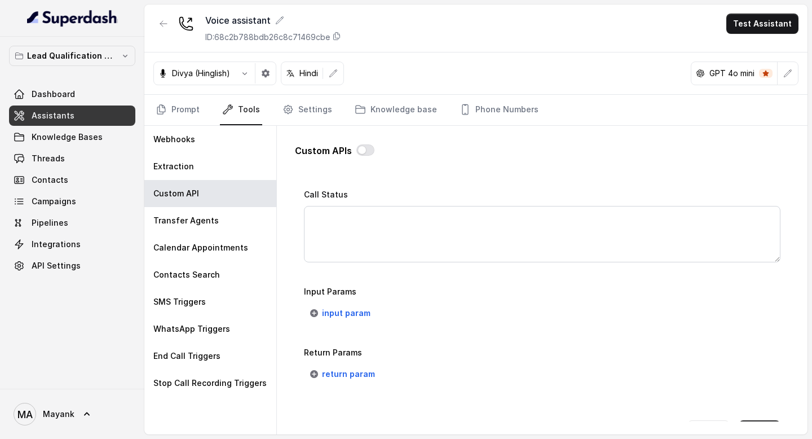
scroll to position [829, 0]
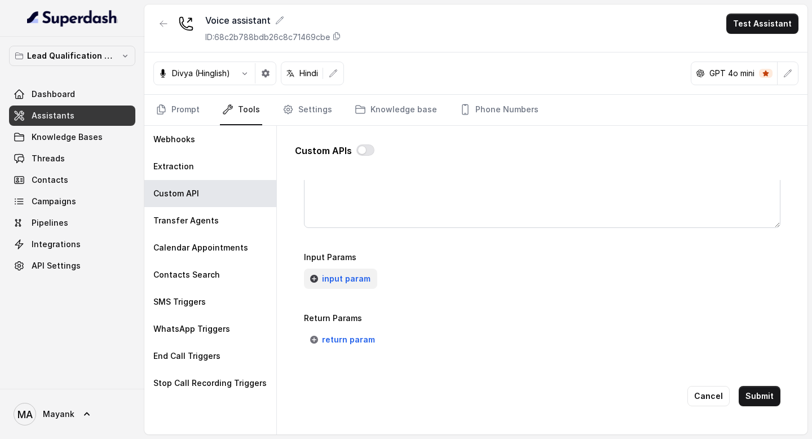
click at [329, 273] on span "input param" at bounding box center [346, 279] width 48 height 14
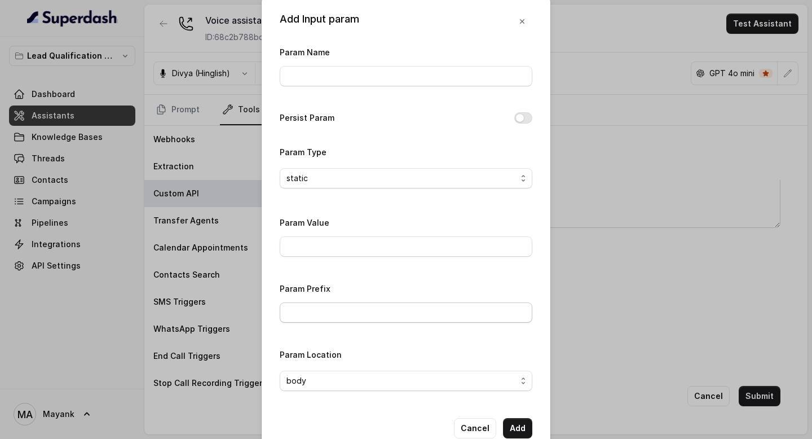
scroll to position [32, 0]
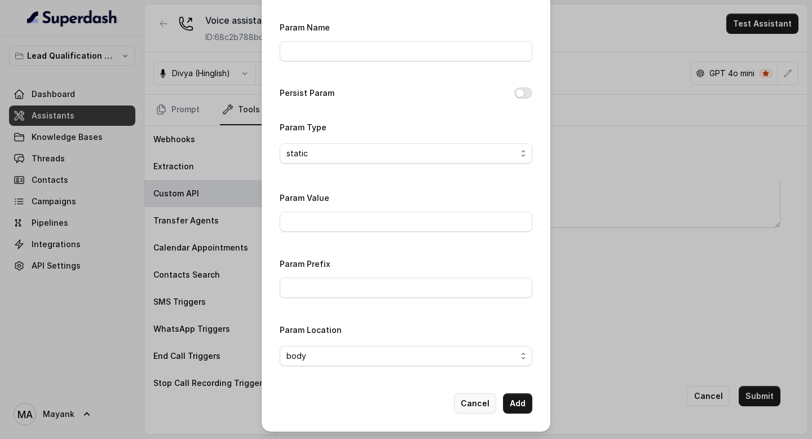
click at [470, 401] on button "Cancel" at bounding box center [475, 403] width 42 height 20
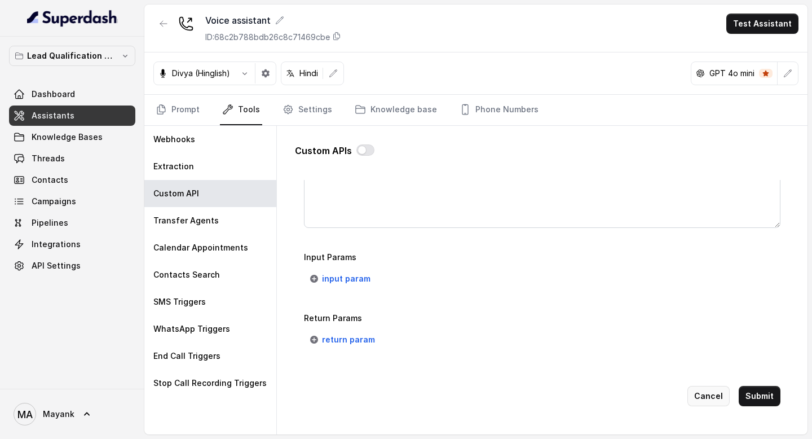
click at [714, 388] on button "Cancel" at bounding box center [708, 396] width 42 height 20
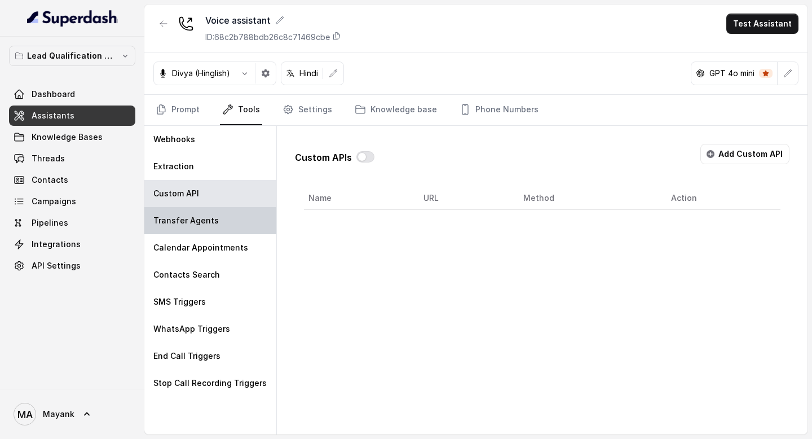
click at [184, 213] on div "Transfer Agents" at bounding box center [210, 220] width 132 height 27
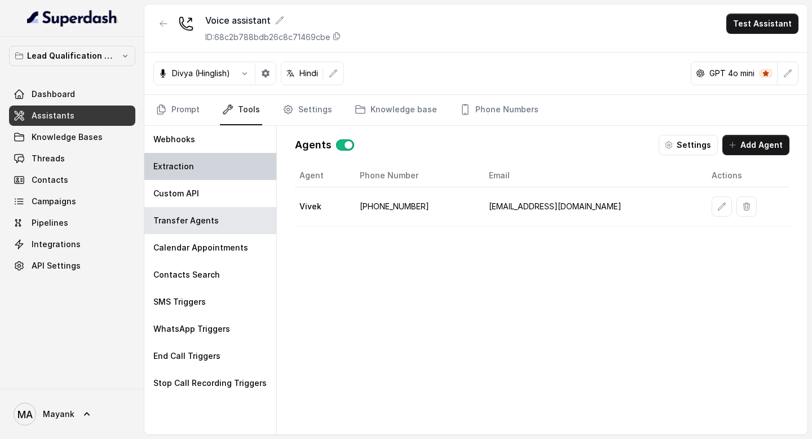
click at [184, 158] on div "Extraction" at bounding box center [210, 166] width 132 height 27
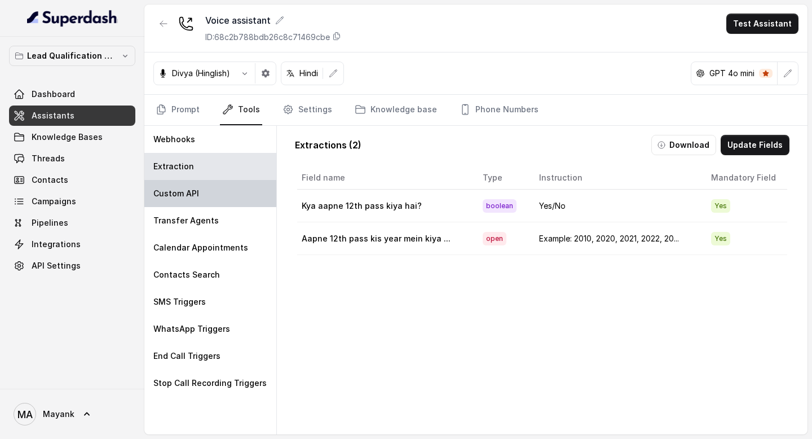
click at [216, 187] on div "Custom API" at bounding box center [210, 193] width 132 height 27
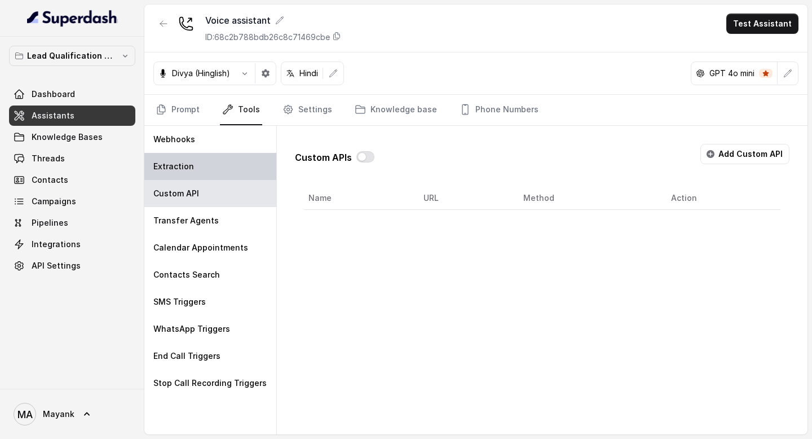
click at [180, 165] on p "Extraction" at bounding box center [173, 166] width 41 height 11
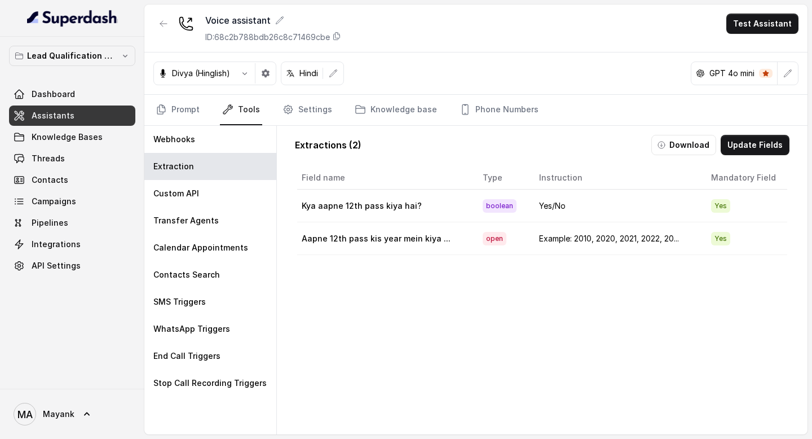
click at [426, 413] on div "Field name Type Instruction Mandatory Field Kya aapne 12th pass kiya hai? boole…" at bounding box center [542, 322] width 494 height 316
click at [228, 139] on div "Webhooks" at bounding box center [210, 139] width 132 height 27
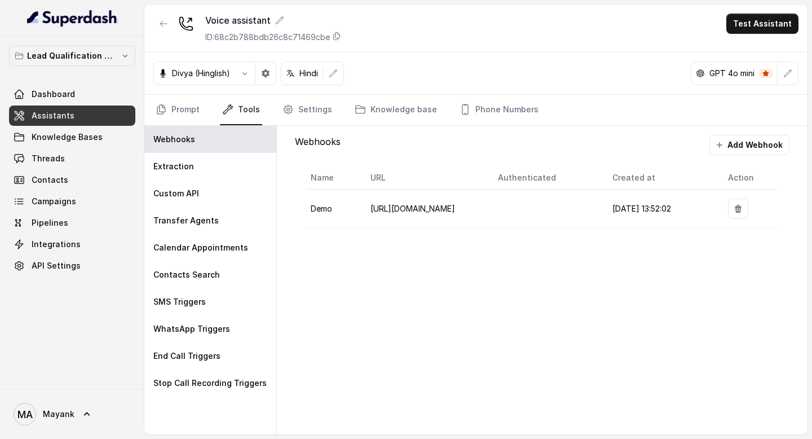
click at [334, 272] on div "Webhooks Add Webhook Name URL Authenticated Created at Action Demo [URL][DOMAIN…" at bounding box center [542, 280] width 530 height 308
click at [204, 189] on div "Custom API" at bounding box center [210, 193] width 132 height 27
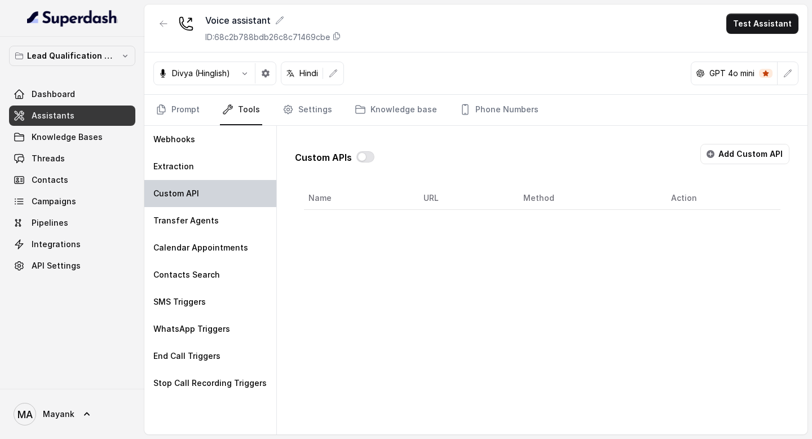
click at [204, 189] on div "Custom API" at bounding box center [210, 193] width 132 height 27
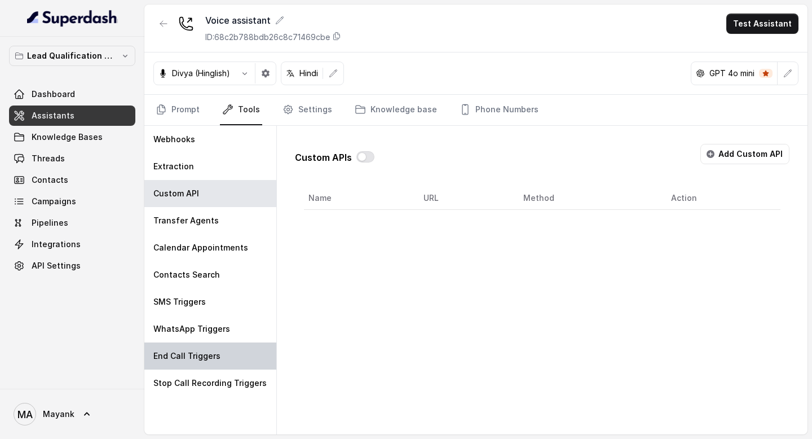
click at [206, 360] on p "End Call Triggers" at bounding box center [186, 355] width 67 height 11
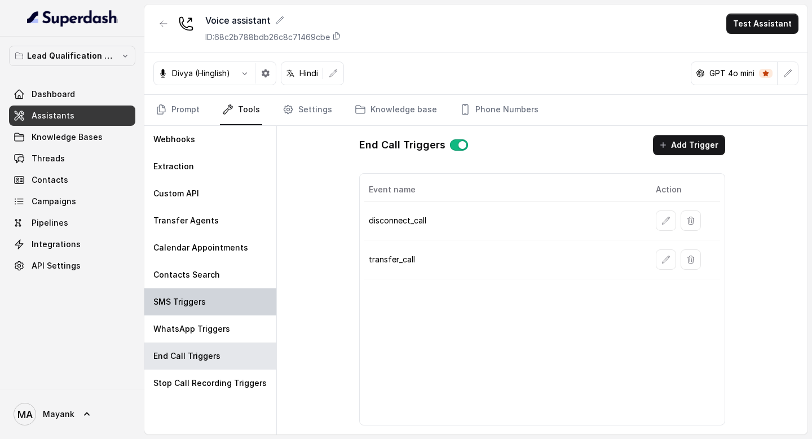
click at [206, 312] on div "SMS Triggers" at bounding box center [210, 301] width 132 height 27
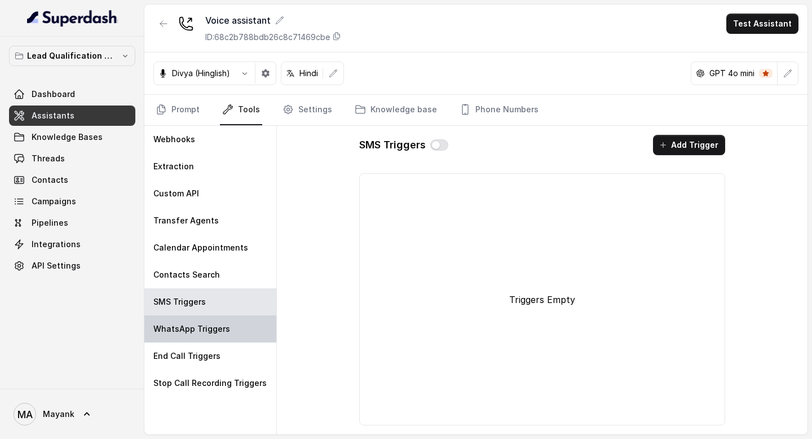
click at [205, 334] on p "WhatsApp Triggers" at bounding box center [191, 328] width 77 height 11
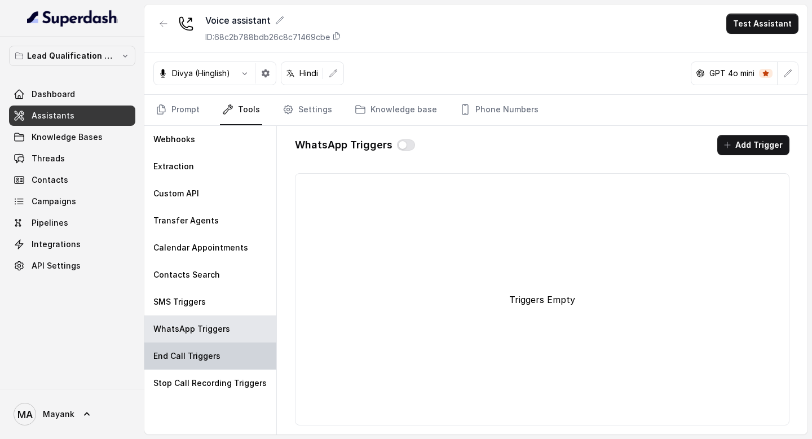
click at [205, 365] on div "End Call Triggers" at bounding box center [210, 355] width 132 height 27
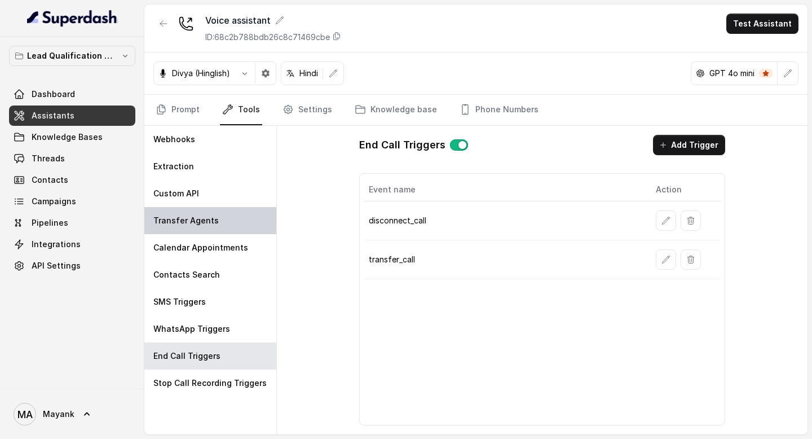
click at [201, 232] on div "Transfer Agents" at bounding box center [210, 220] width 132 height 27
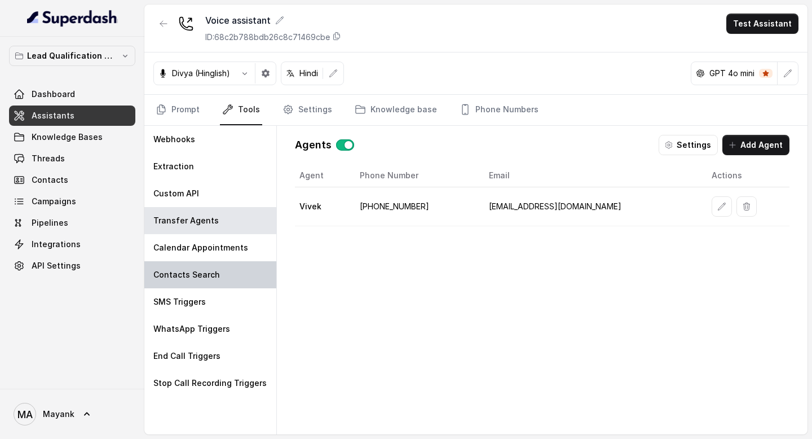
click at [198, 261] on div "Contacts Search" at bounding box center [210, 274] width 132 height 27
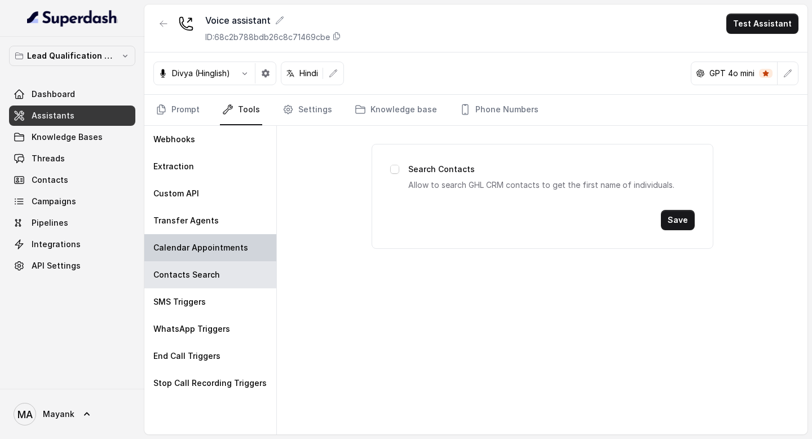
click at [198, 250] on p "Calendar Appointments" at bounding box center [200, 247] width 95 height 11
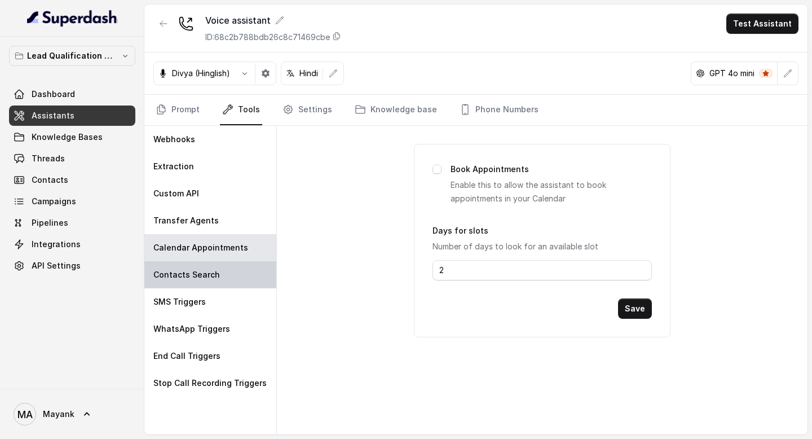
click at [197, 287] on div "Contacts Search" at bounding box center [210, 274] width 132 height 27
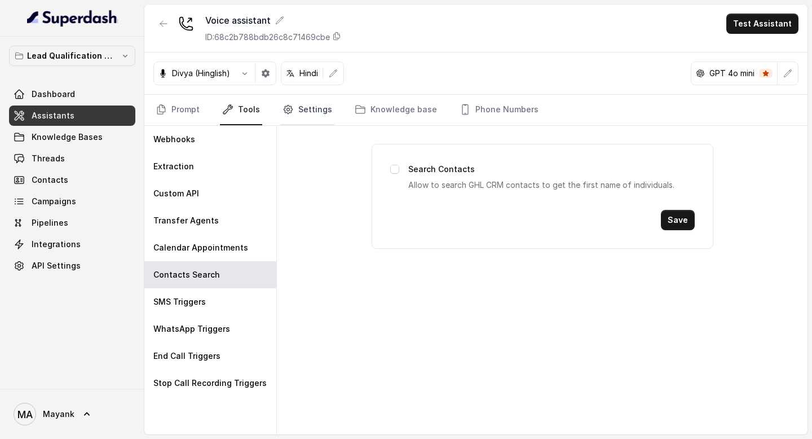
click at [282, 111] on icon "Tabs" at bounding box center [287, 109] width 11 height 11
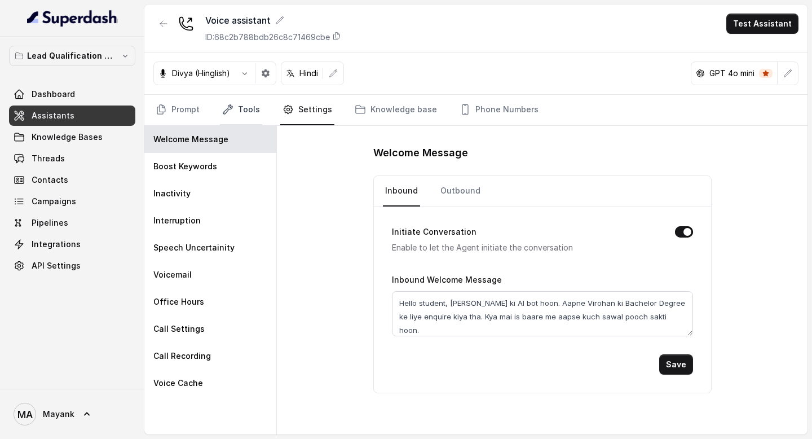
click at [256, 122] on link "Tools" at bounding box center [241, 110] width 42 height 30
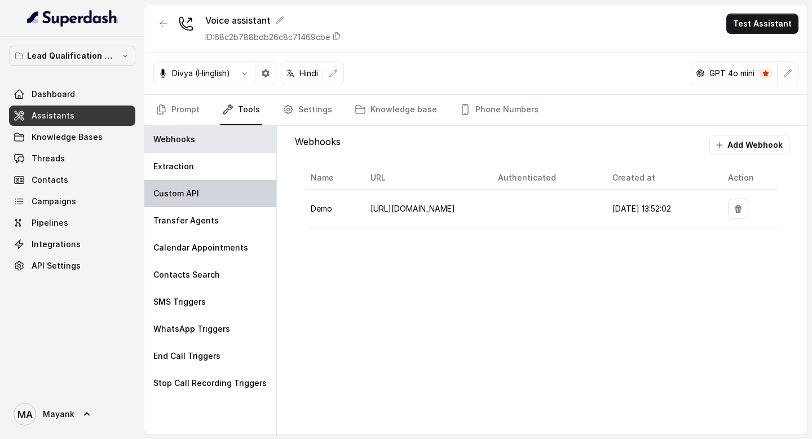
click at [210, 199] on div "Custom API" at bounding box center [210, 193] width 132 height 27
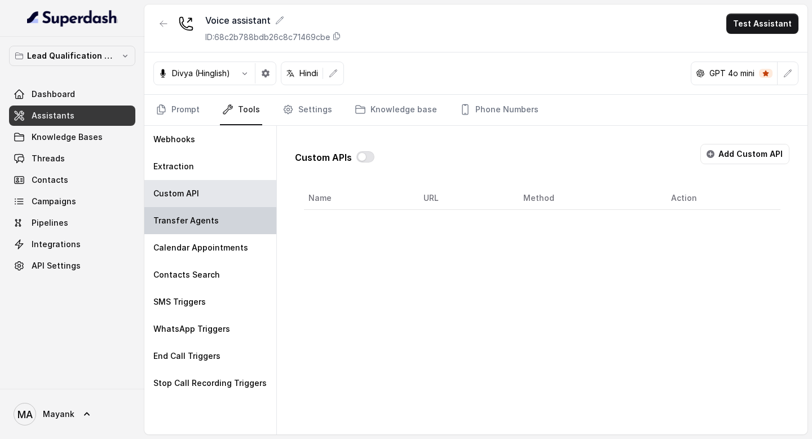
click at [230, 216] on div "Transfer Agents" at bounding box center [210, 220] width 132 height 27
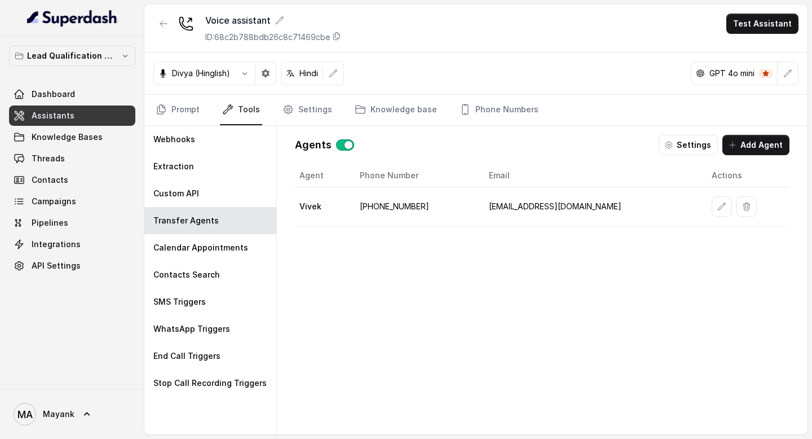
click at [326, 277] on div "Agent Phone Number Email Actions [PERSON_NAME] [PHONE_NUMBER] [EMAIL_ADDRESS][D…" at bounding box center [542, 290] width 494 height 252
click at [241, 72] on icon "button" at bounding box center [244, 73] width 9 height 9
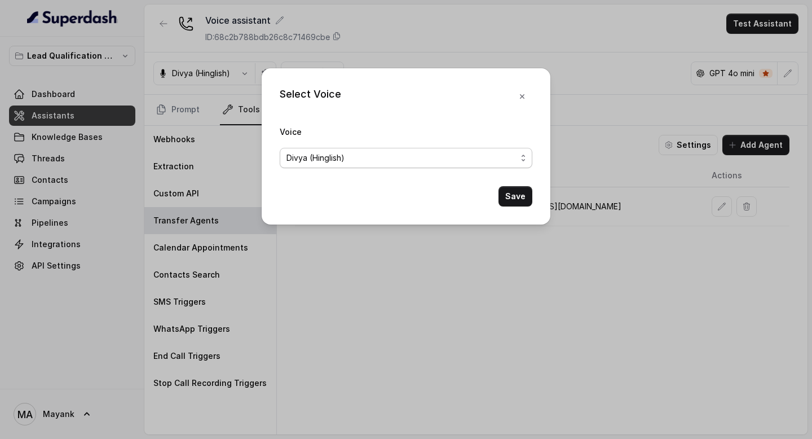
click at [371, 161] on div "Divya (Hinglish)" at bounding box center [401, 158] width 230 height 14
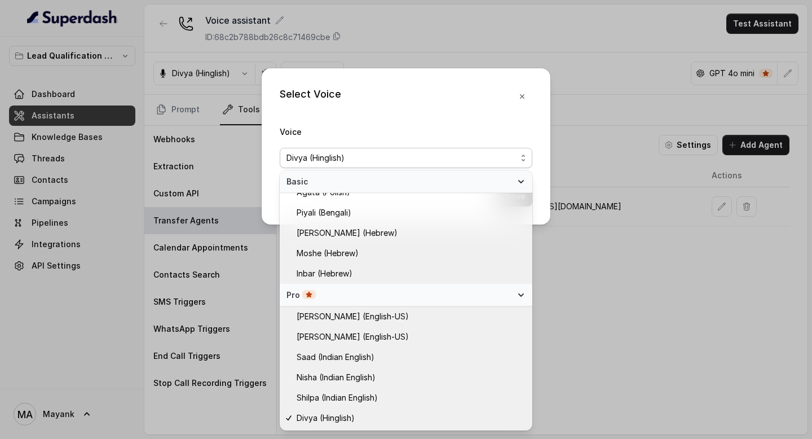
scroll to position [295, 0]
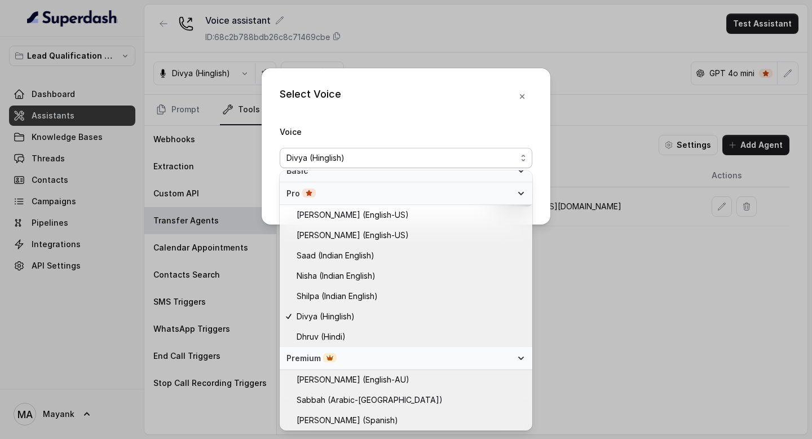
click at [520, 98] on div "Select Voice Voice [PERSON_NAME] (Hinglish) Save" at bounding box center [406, 146] width 289 height 156
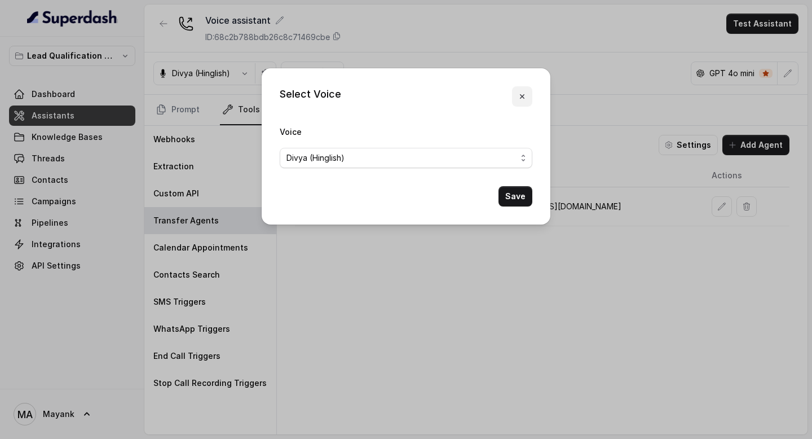
click at [520, 98] on icon "button" at bounding box center [521, 96] width 9 height 9
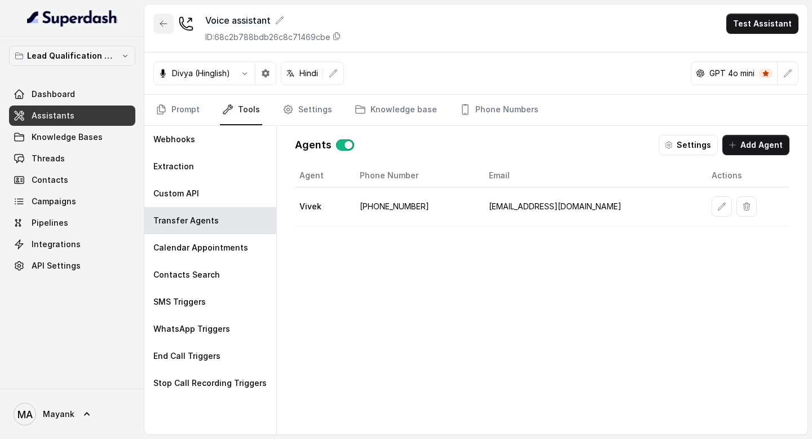
click at [164, 24] on icon "button" at bounding box center [163, 23] width 9 height 9
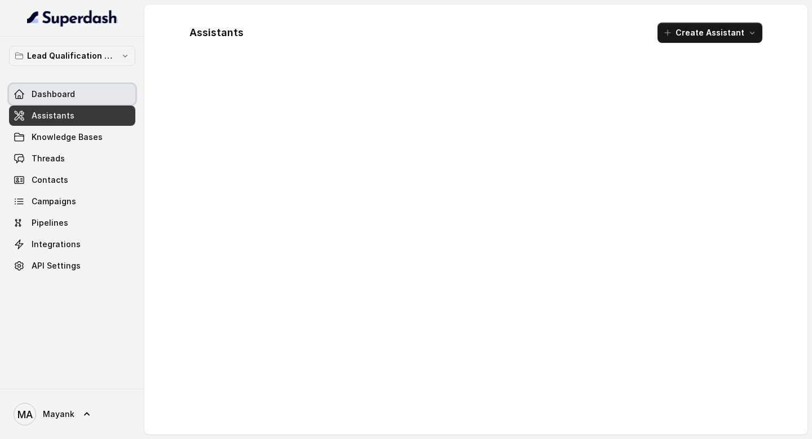
click at [71, 98] on span "Dashboard" at bounding box center [53, 94] width 43 height 11
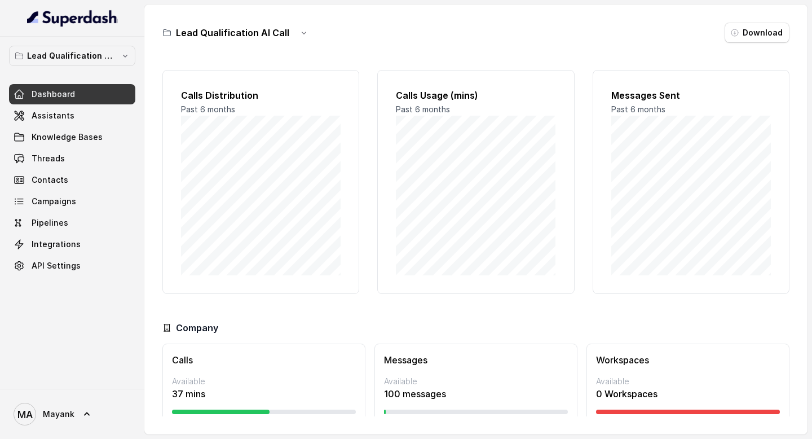
scroll to position [36, 0]
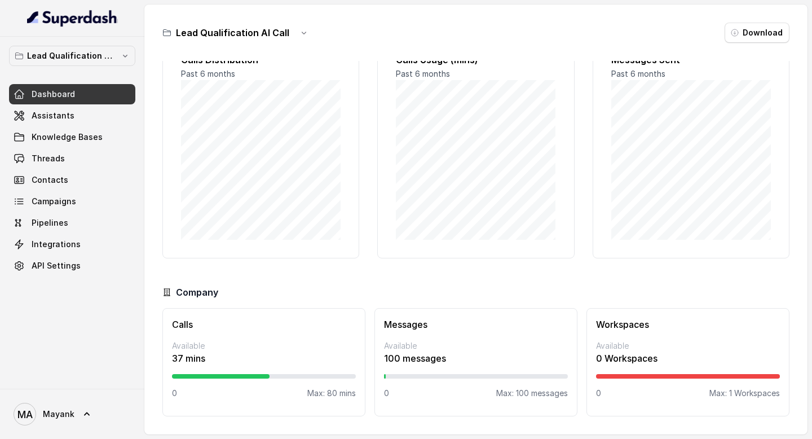
click at [320, 289] on div "Company" at bounding box center [475, 292] width 627 height 14
